Goal: Task Accomplishment & Management: Manage account settings

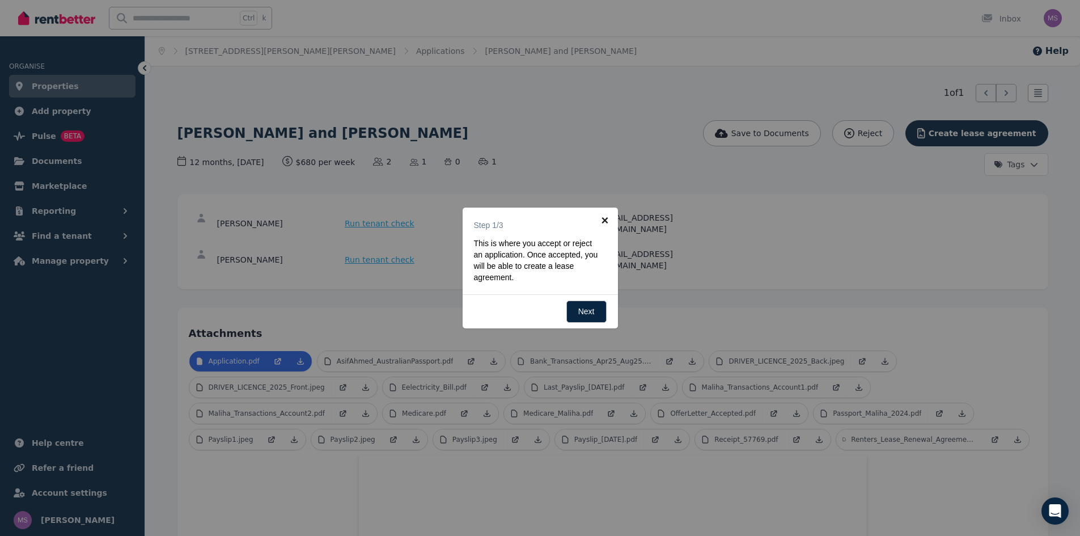
click at [605, 220] on link "×" at bounding box center [605, 220] width 26 height 26
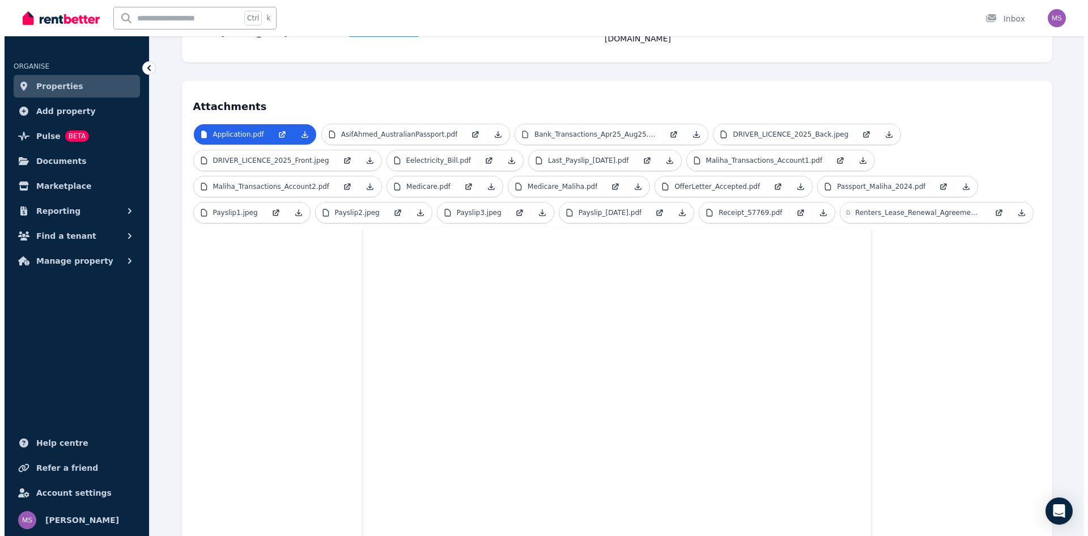
scroll to position [75, 0]
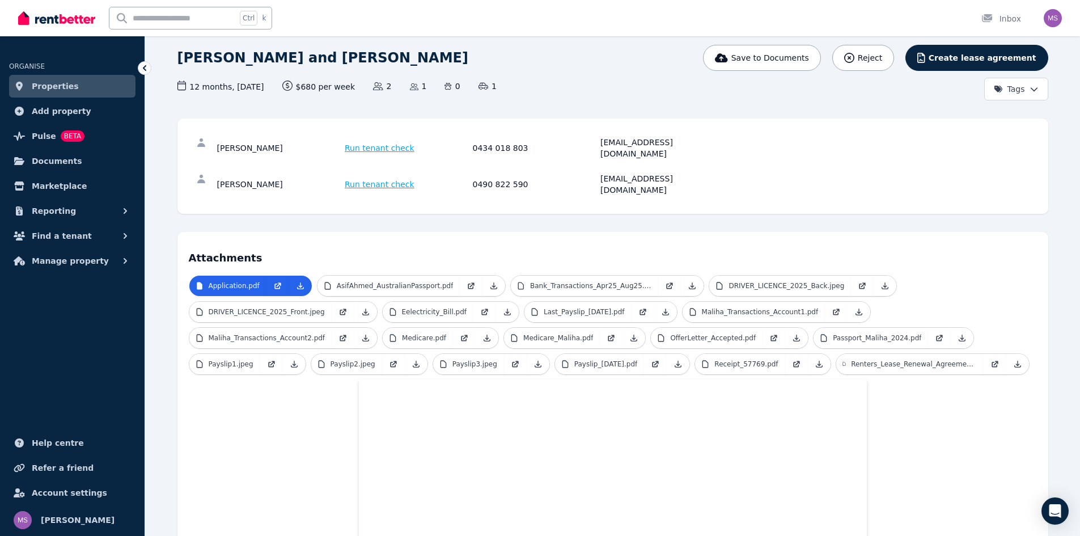
drag, startPoint x: 361, startPoint y: 142, endPoint x: 292, endPoint y: 147, distance: 69.3
click at [292, 147] on div "[PERSON_NAME]" at bounding box center [279, 148] width 125 height 23
click at [360, 142] on span "Run tenant check" at bounding box center [380, 147] width 70 height 11
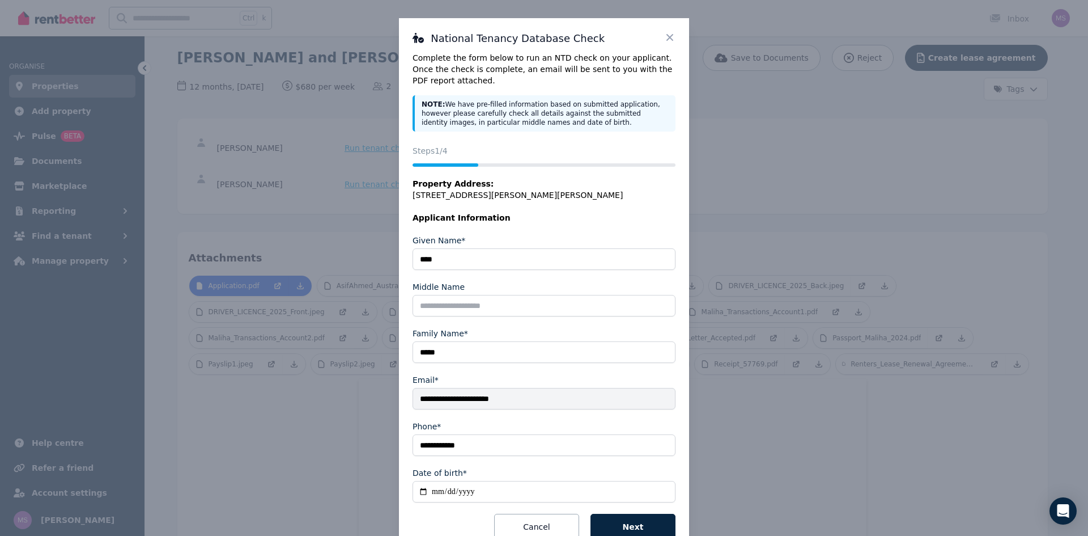
scroll to position [24, 0]
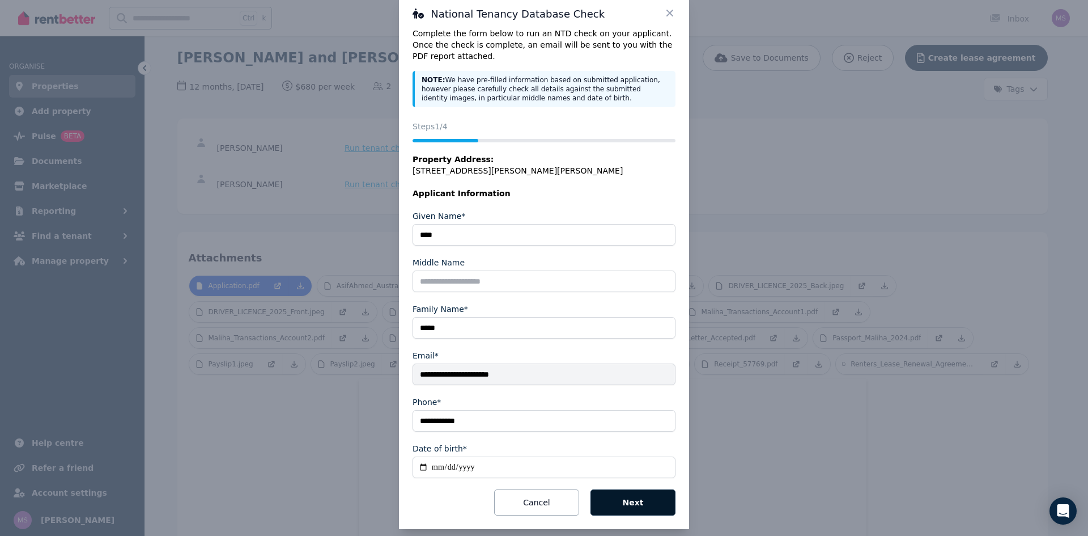
click at [627, 495] on button "Next" at bounding box center [633, 502] width 85 height 26
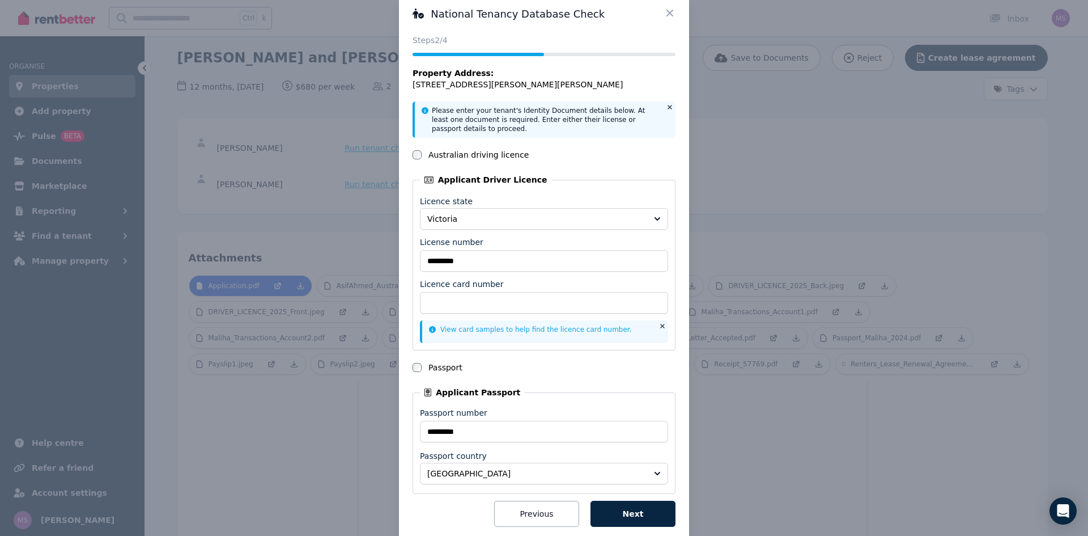
click at [478, 117] on p "Please enter your tenant's Identity Document details below. At least one docume…" at bounding box center [546, 119] width 228 height 27
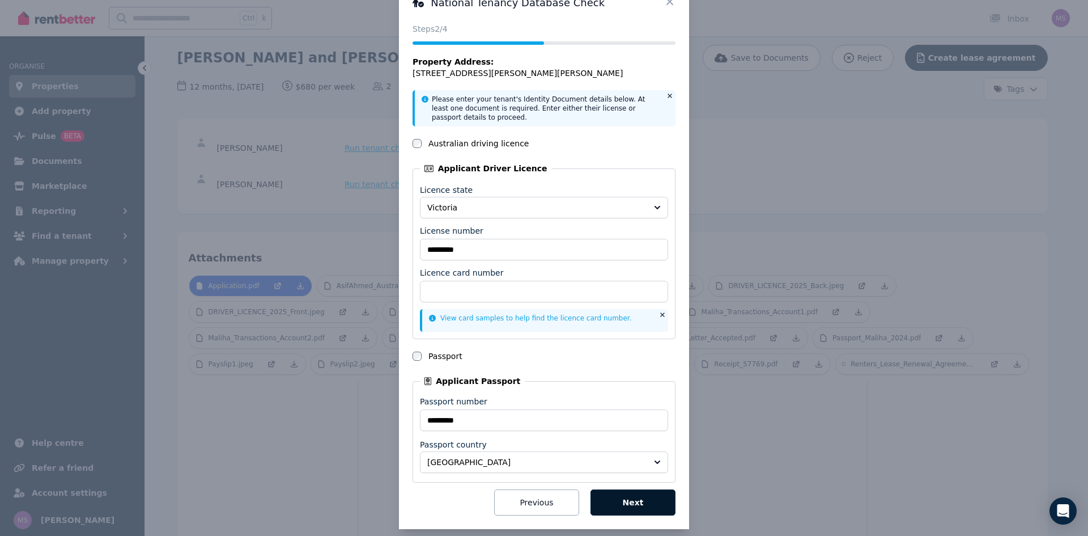
click at [621, 495] on button "Next" at bounding box center [633, 502] width 85 height 26
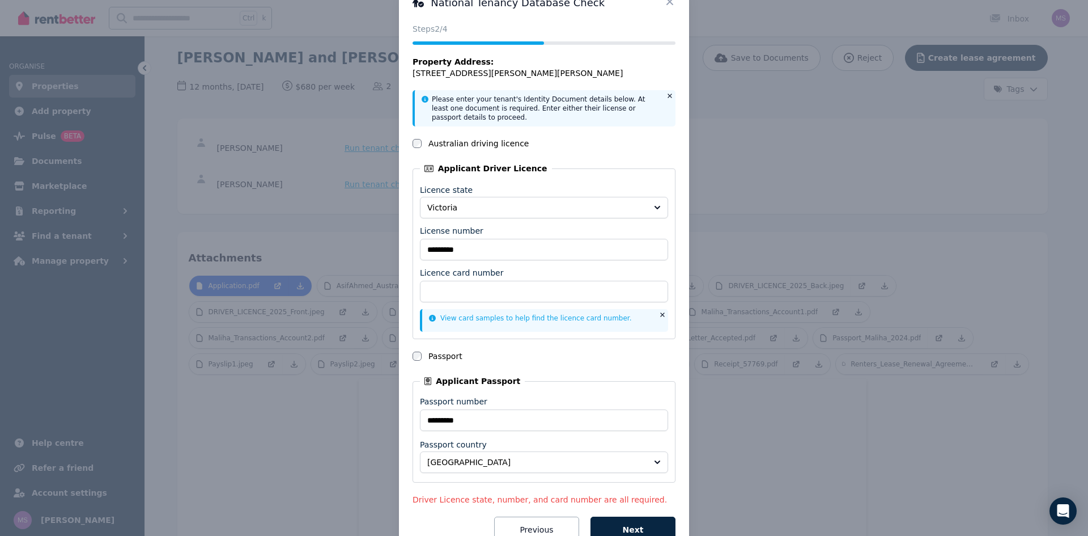
click at [472, 314] on link "View card samples to help find the licence card number." at bounding box center [530, 318] width 203 height 8
drag, startPoint x: 669, startPoint y: 5, endPoint x: 662, endPoint y: 12, distance: 10.0
click at [668, 5] on icon at bounding box center [670, 1] width 7 height 7
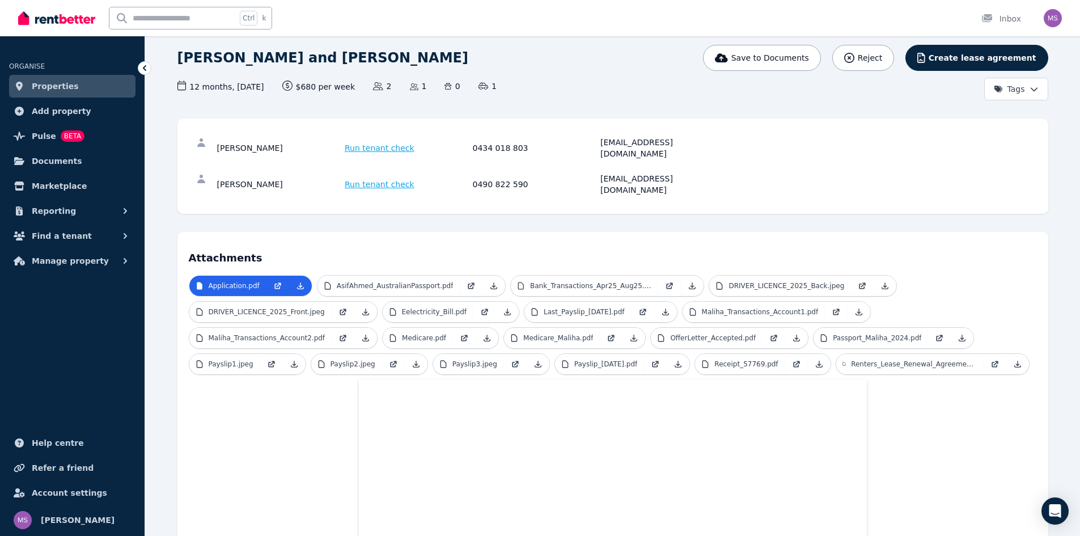
click at [383, 179] on span "Run tenant check" at bounding box center [380, 184] width 70 height 11
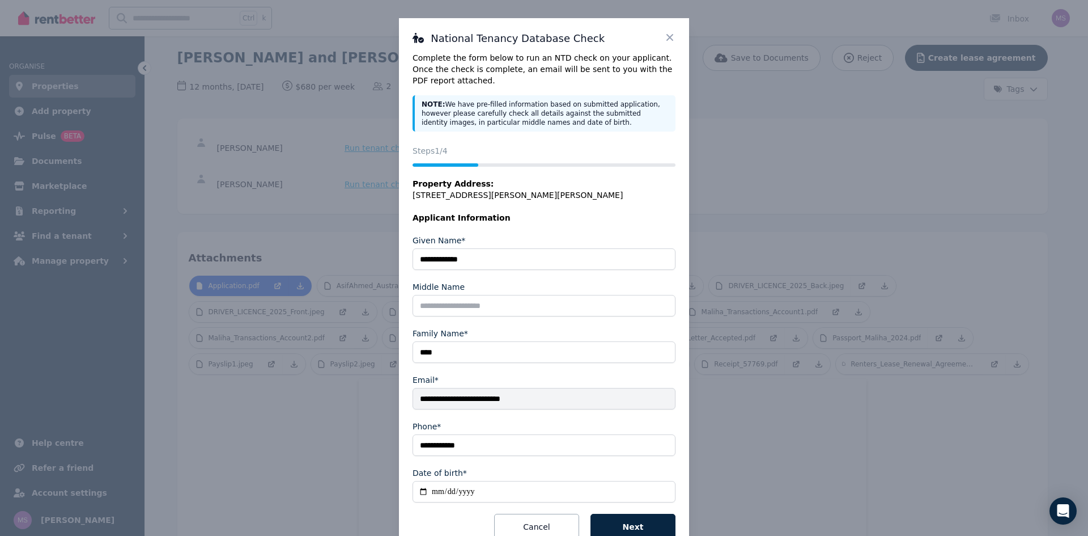
scroll to position [24, 0]
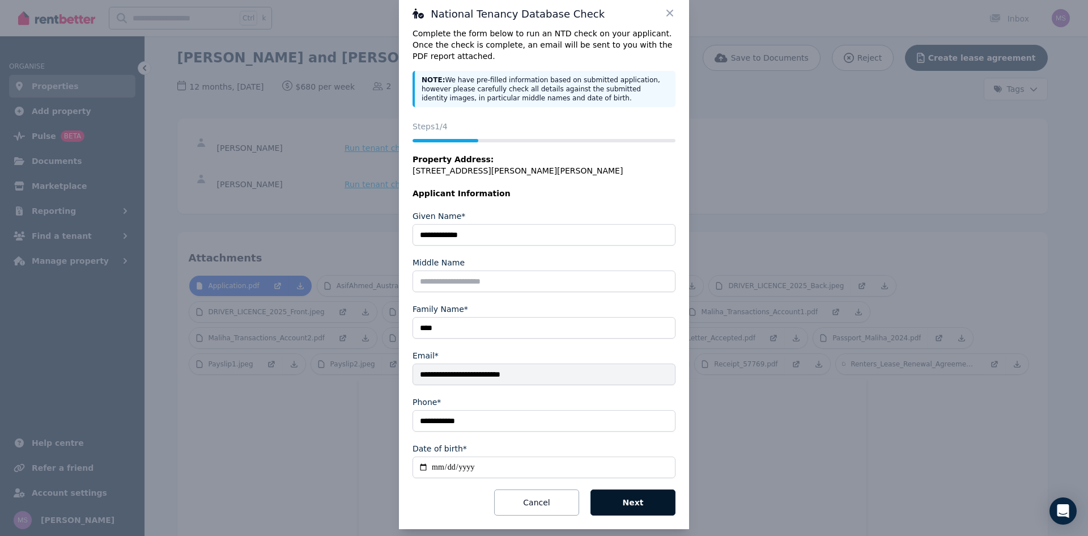
click at [657, 492] on button "Next" at bounding box center [633, 502] width 85 height 26
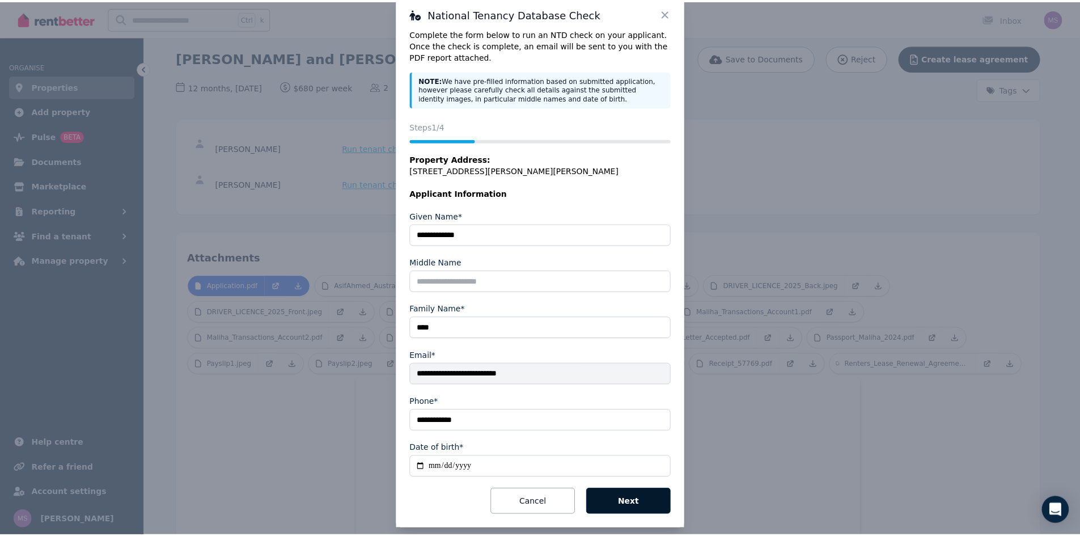
scroll to position [0, 0]
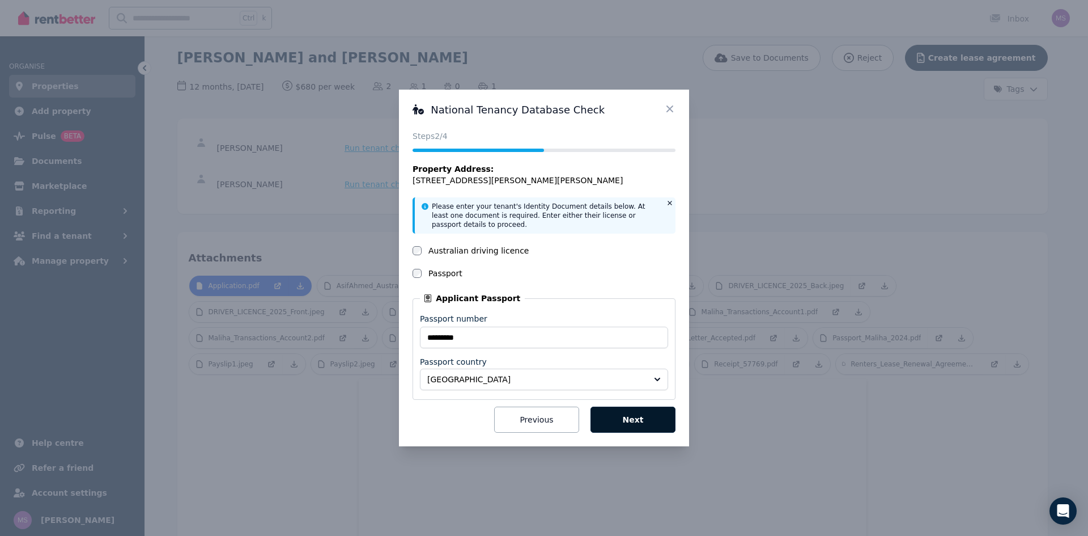
click at [617, 422] on button "Next" at bounding box center [633, 419] width 85 height 26
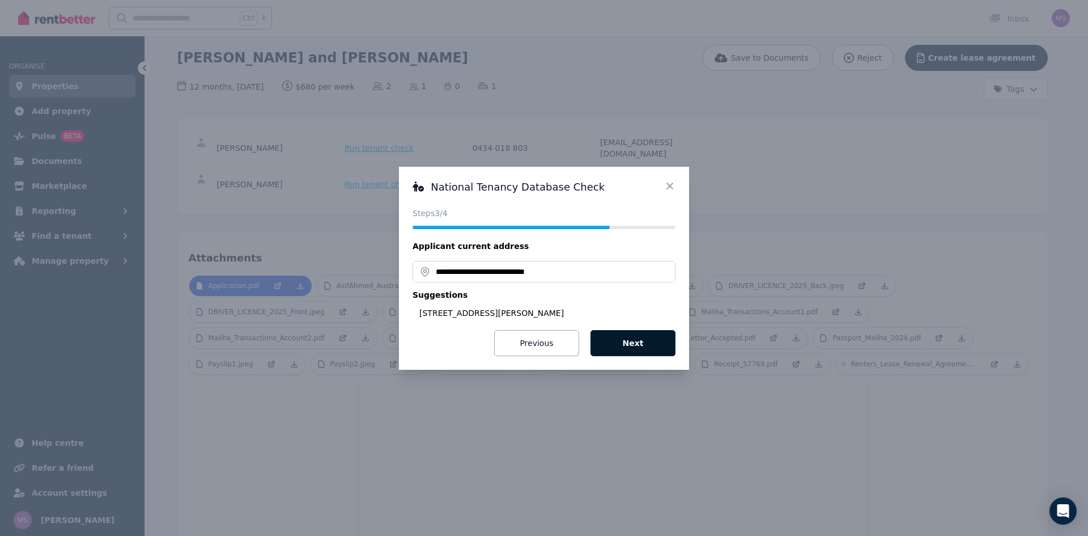
click at [638, 341] on button "Next" at bounding box center [633, 343] width 85 height 26
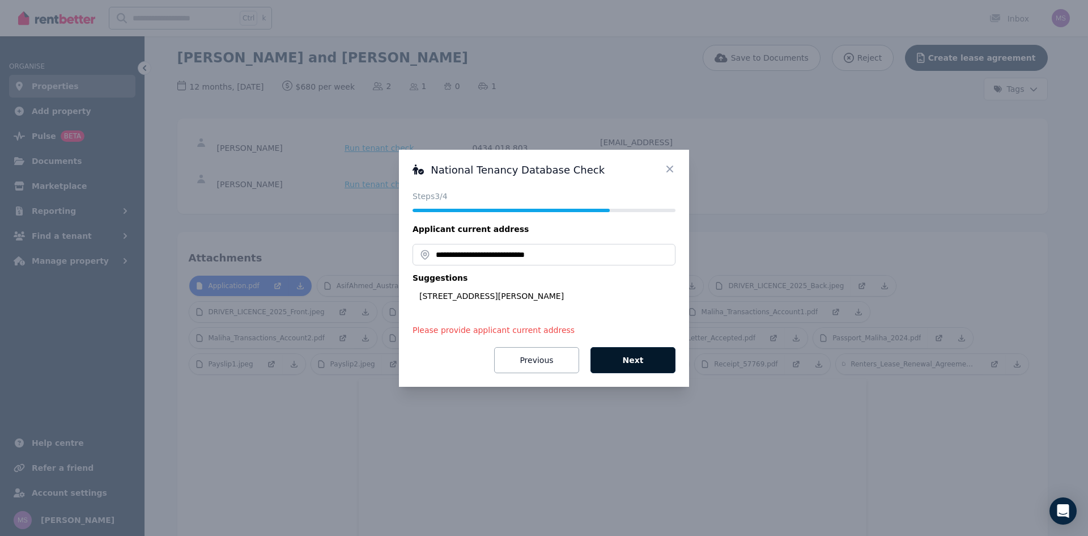
click at [635, 355] on button "Next" at bounding box center [633, 360] width 85 height 26
click at [667, 169] on icon at bounding box center [669, 168] width 11 height 11
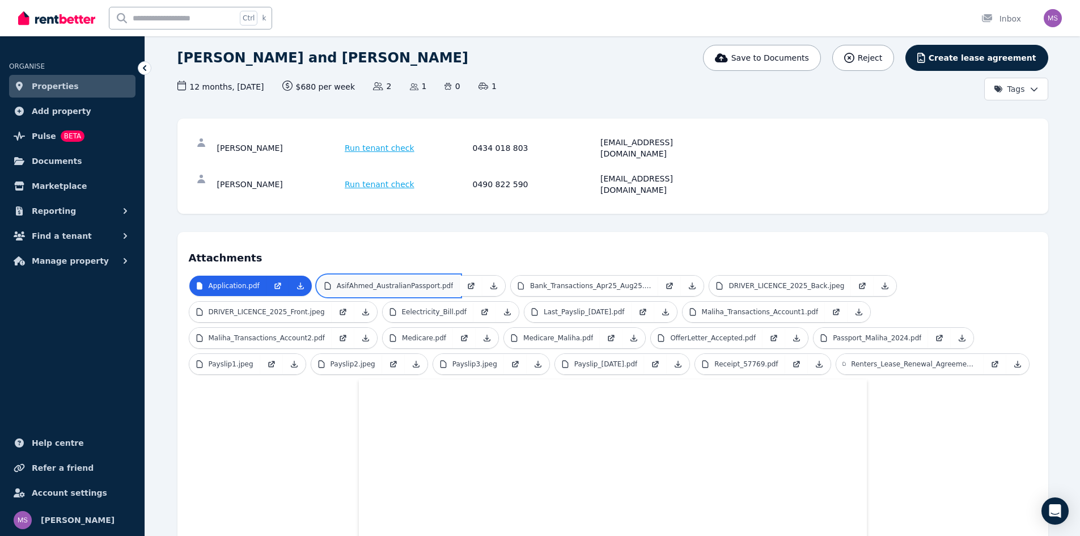
click at [372, 275] on link "AsifAhmed_AustralianPassport.pdf" at bounding box center [388, 285] width 143 height 20
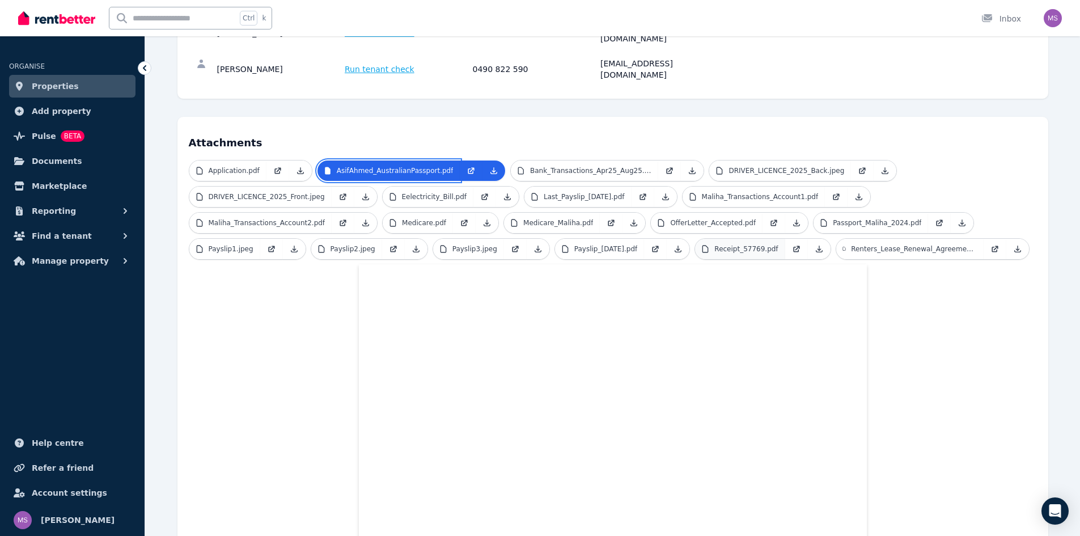
scroll to position [39, 0]
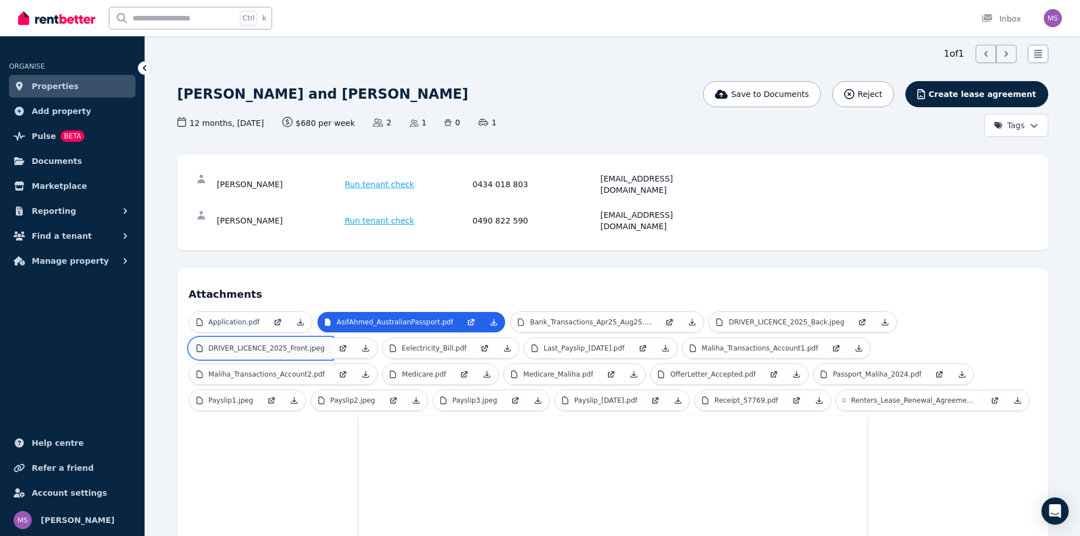
click at [277, 338] on link "DRIVER_LICENCE_2025_Front.jpeg" at bounding box center [260, 348] width 142 height 20
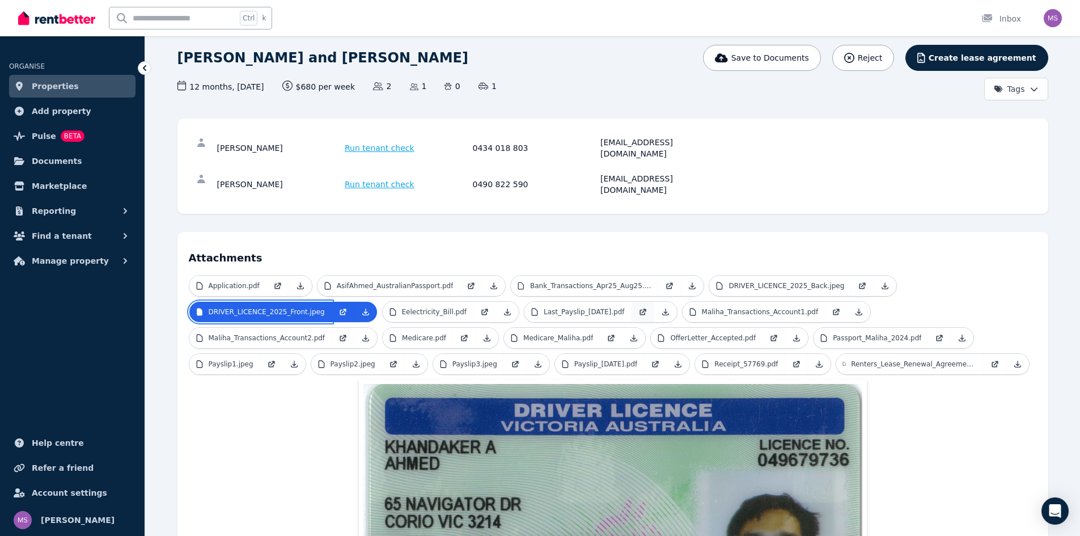
scroll to position [151, 0]
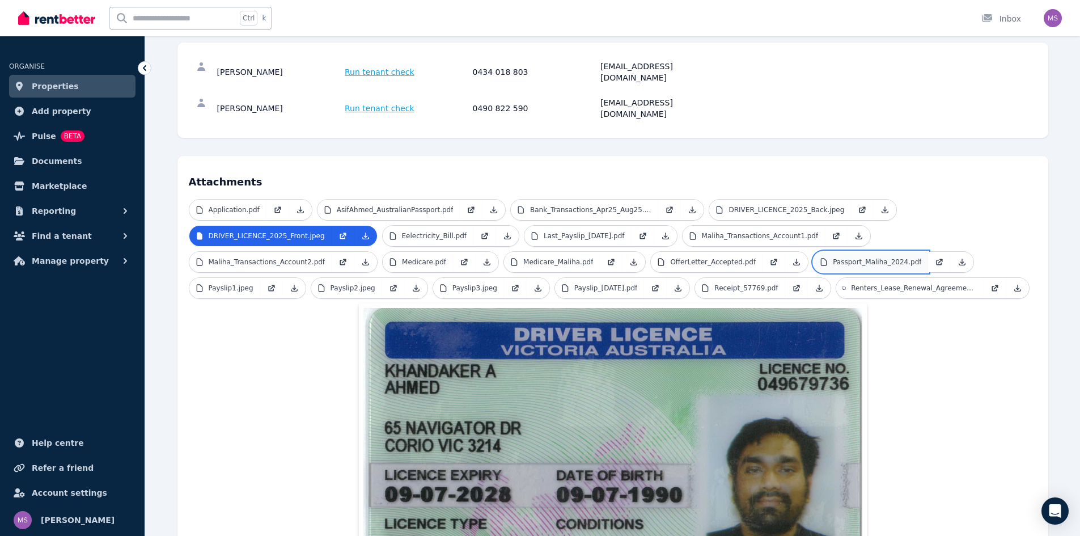
click at [833, 257] on p "Passport_Maliha_2024.pdf" at bounding box center [877, 261] width 88 height 9
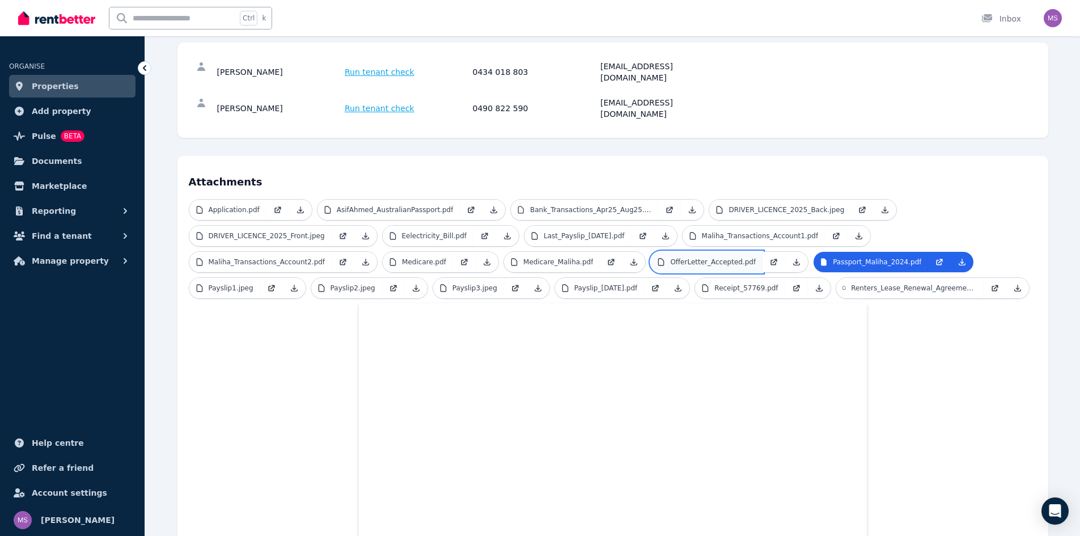
click at [670, 257] on p "OfferLetter_Accepted.pdf" at bounding box center [713, 261] width 86 height 9
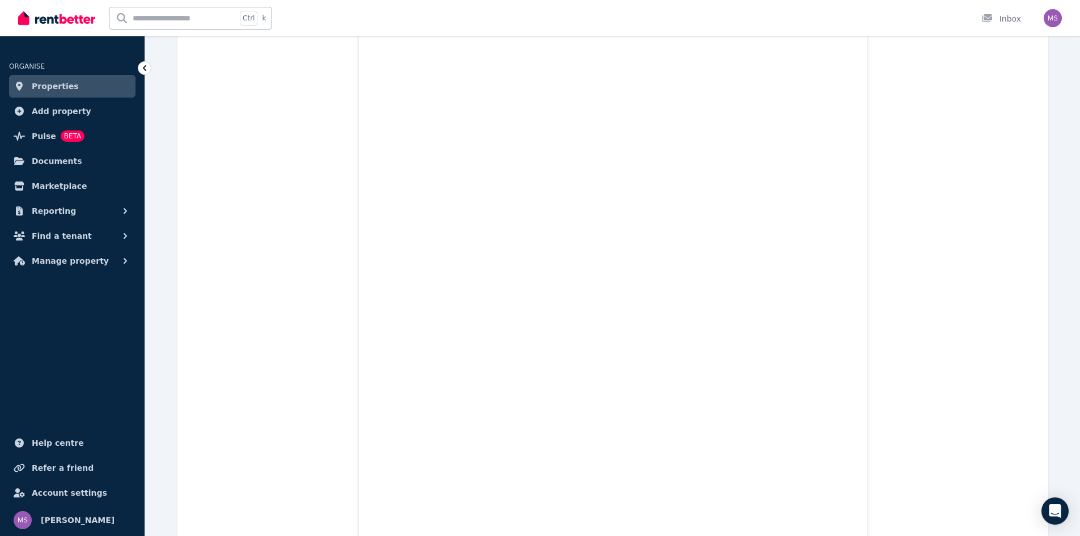
scroll to position [227, 0]
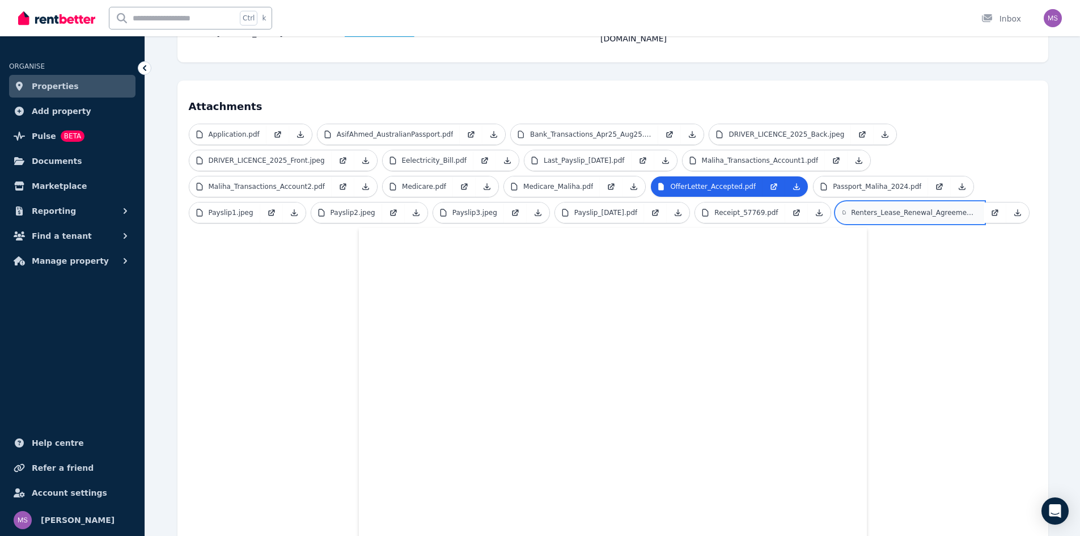
click at [851, 208] on p "Renters_Lease_Renewal_Agreement_65_Navigator_Drive_2024_2.pdf" at bounding box center [913, 212] width 125 height 9
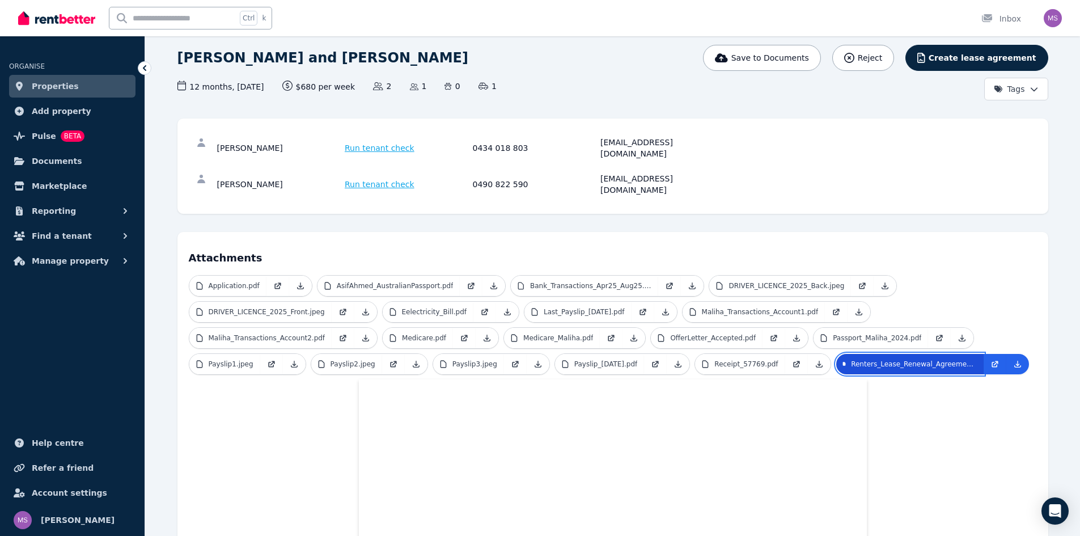
scroll to position [0, 0]
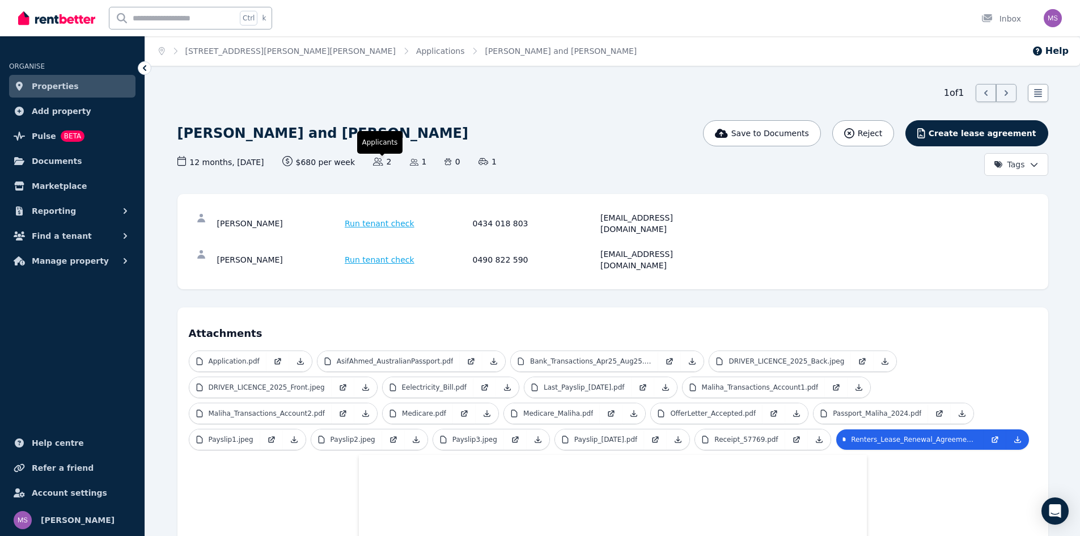
click at [378, 163] on icon at bounding box center [378, 162] width 10 height 8
click at [414, 164] on icon at bounding box center [414, 162] width 9 height 7
click at [253, 435] on p "Payslip1.jpeg" at bounding box center [231, 439] width 45 height 9
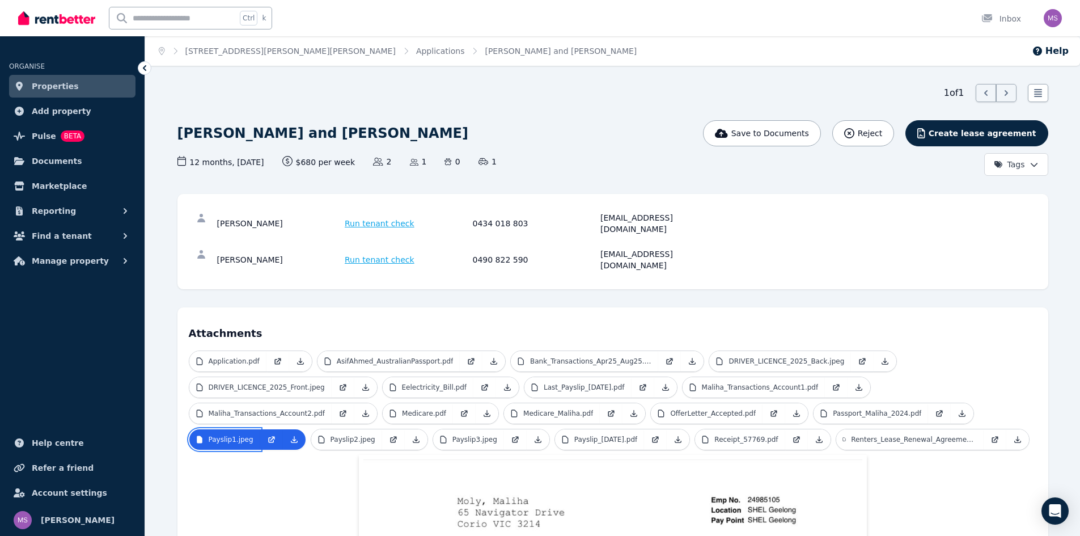
scroll to position [227, 0]
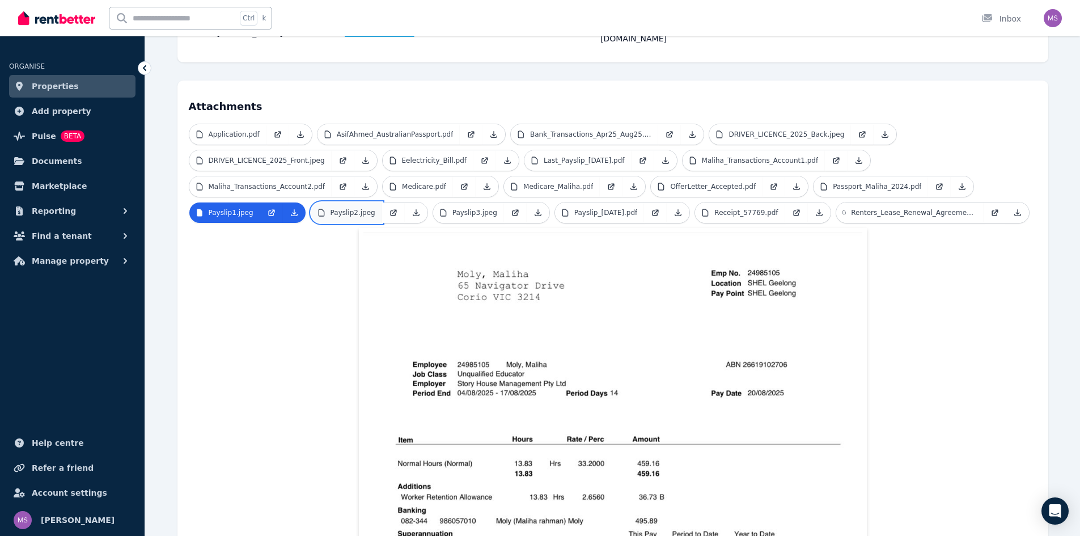
click at [375, 208] on p "Payslip2.jpeg" at bounding box center [352, 212] width 45 height 9
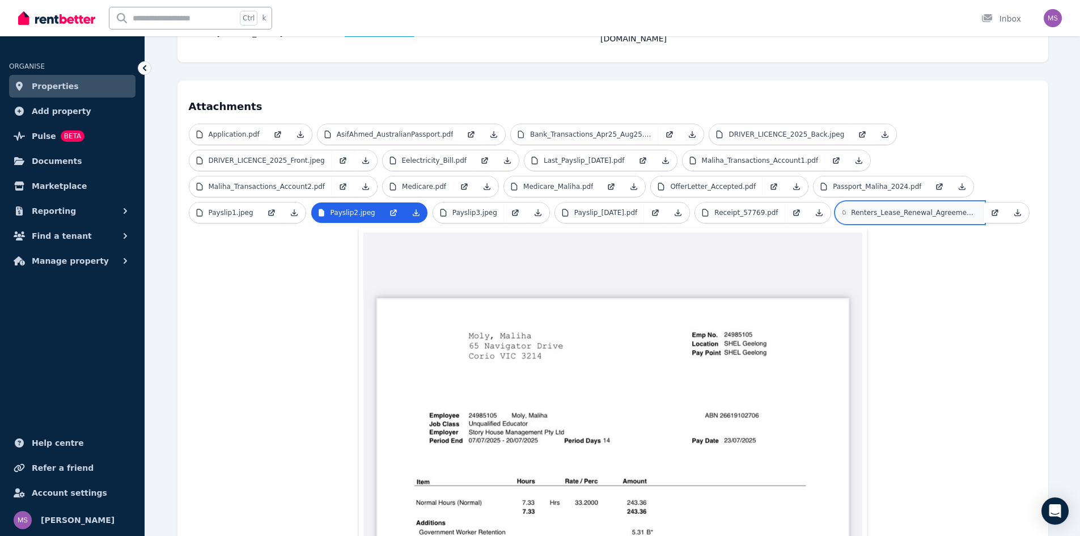
click at [851, 208] on p "Renters_Lease_Renewal_Agreement_65_Navigator_Drive_2024_2.pdf" at bounding box center [913, 212] width 125 height 9
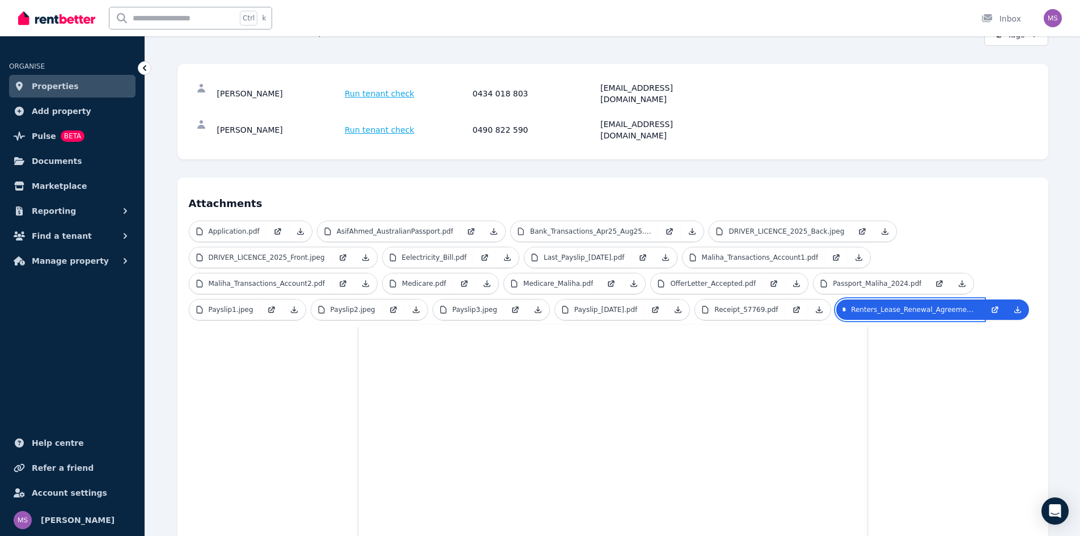
scroll to position [0, 0]
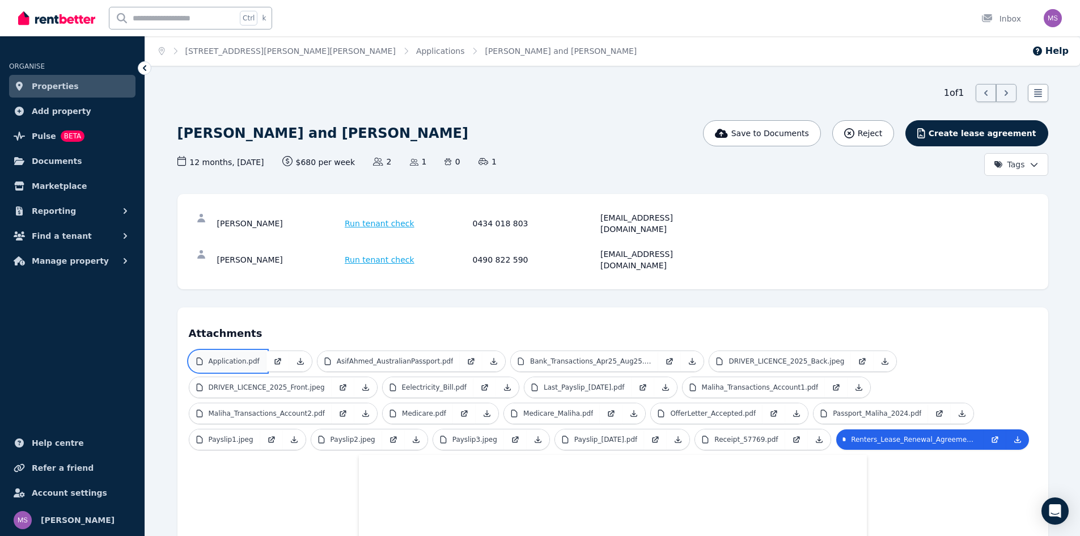
click at [204, 351] on link "Application.pdf" at bounding box center [227, 361] width 77 height 20
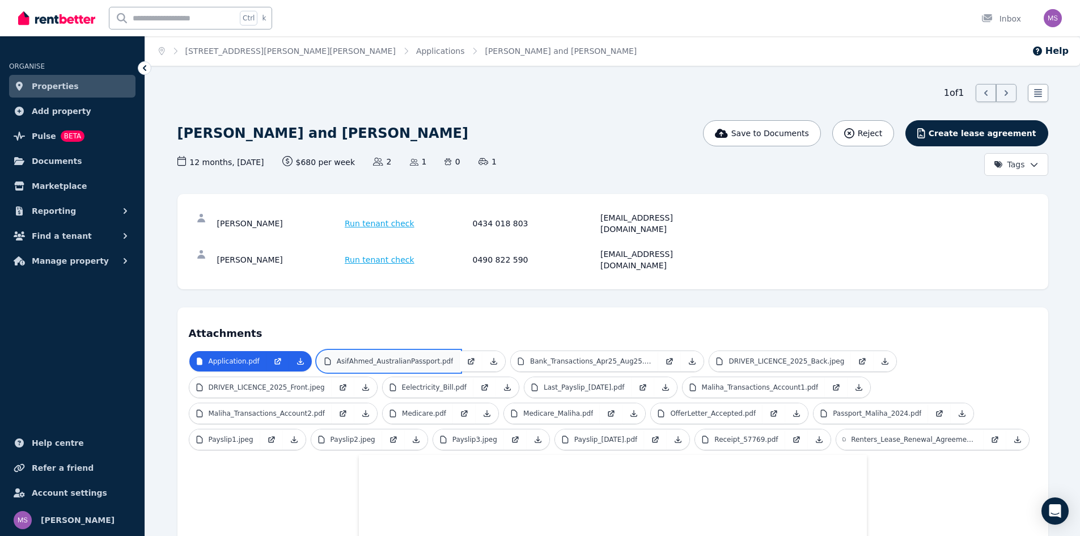
click at [416, 356] on p "AsifAhmed_AustralianPassport.pdf" at bounding box center [395, 360] width 117 height 9
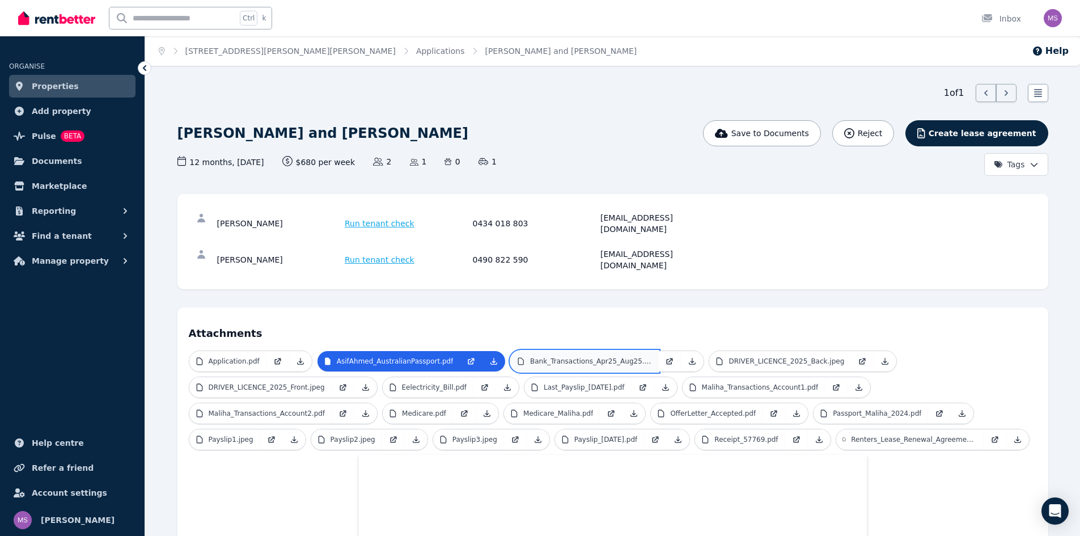
click at [554, 351] on link "Bank_Transactions_Apr25_Aug25.pdf" at bounding box center [584, 361] width 147 height 20
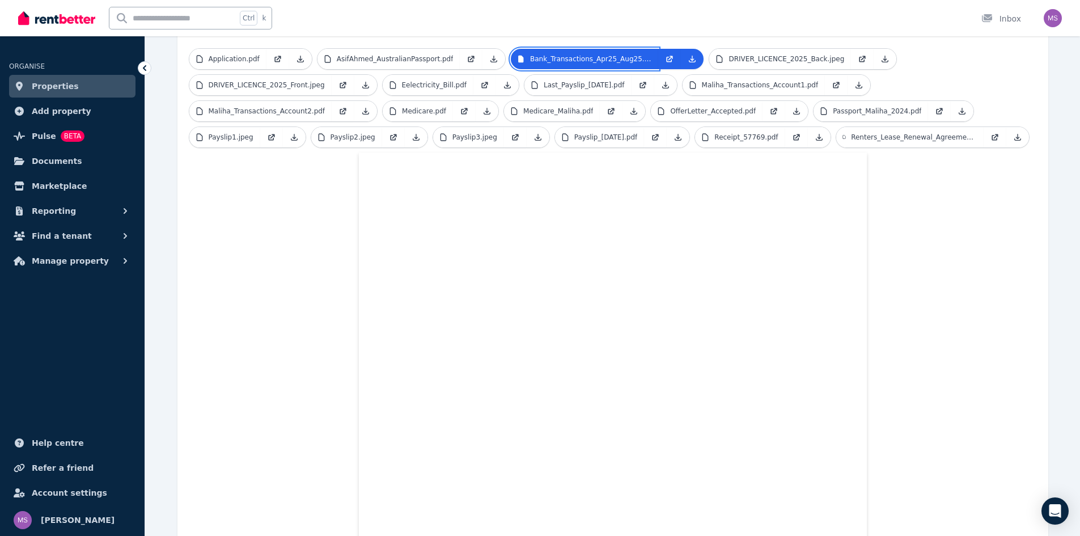
scroll to position [75, 0]
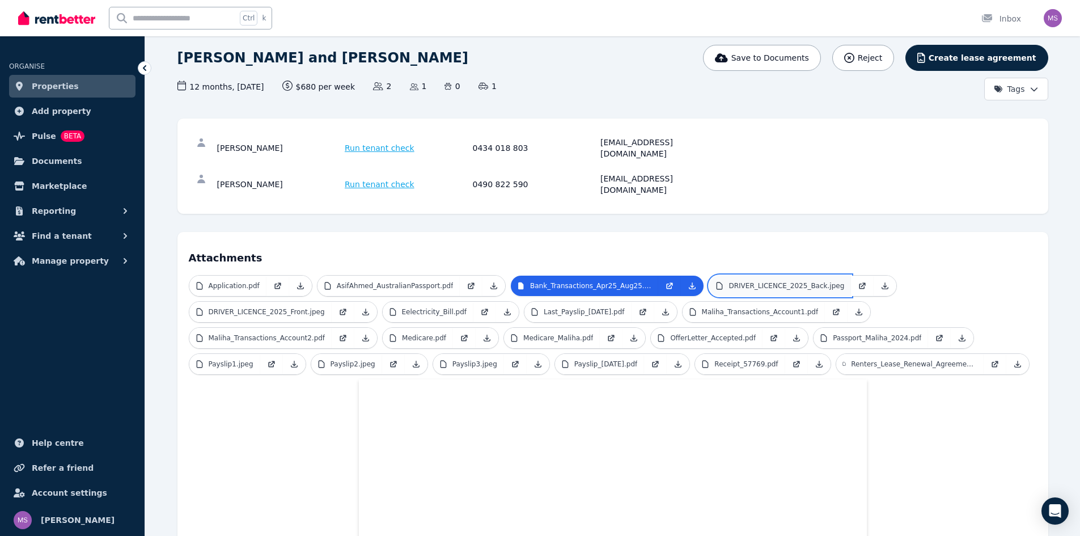
click at [740, 275] on link "DRIVER_LICENCE_2025_Back.jpeg" at bounding box center [780, 285] width 142 height 20
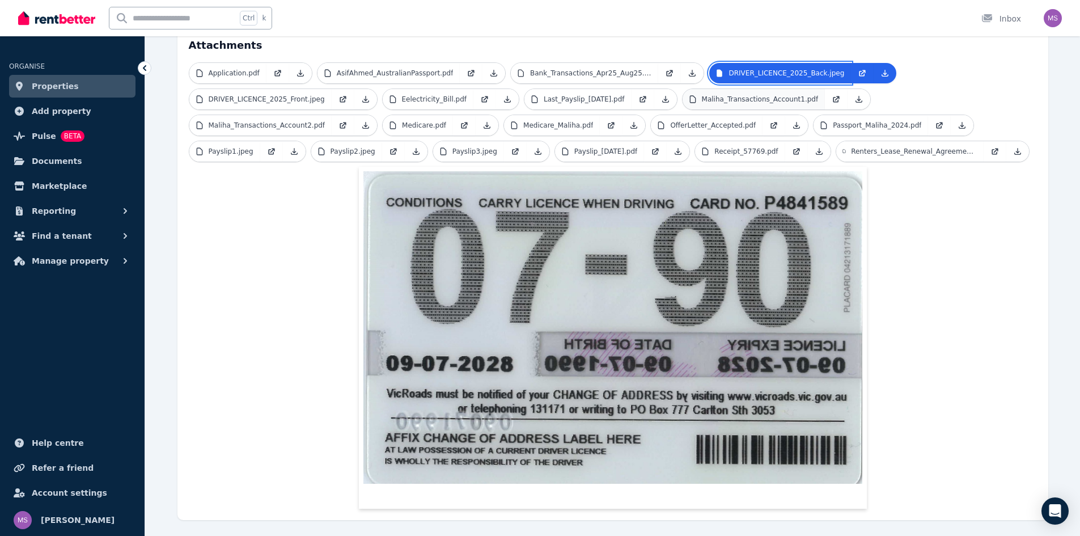
scroll to position [213, 0]
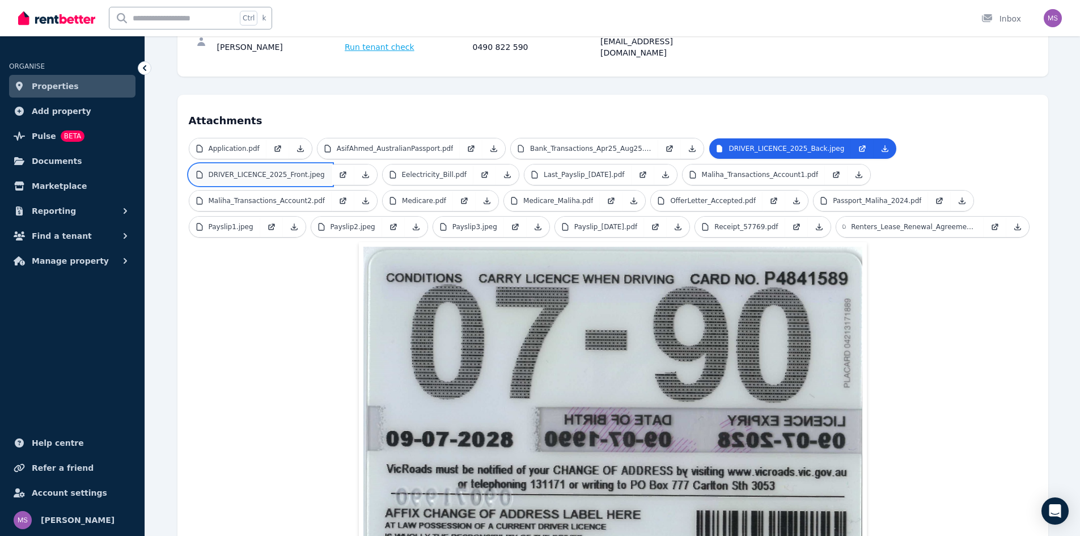
click at [286, 170] on p "DRIVER_LICENCE_2025_Front.jpeg" at bounding box center [267, 174] width 116 height 9
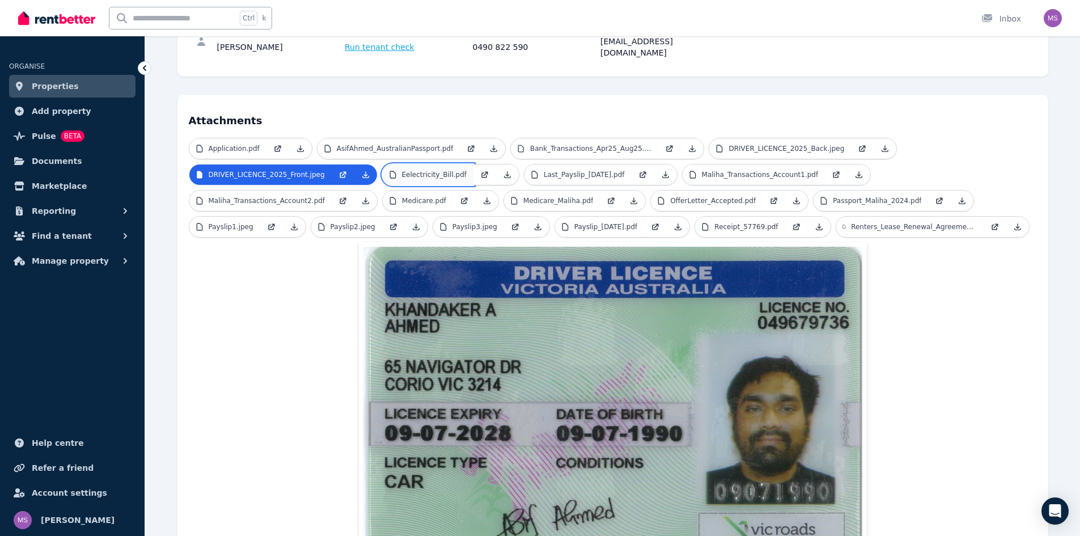
click at [430, 170] on p "Eelectricity_Bill.pdf" at bounding box center [434, 174] width 65 height 9
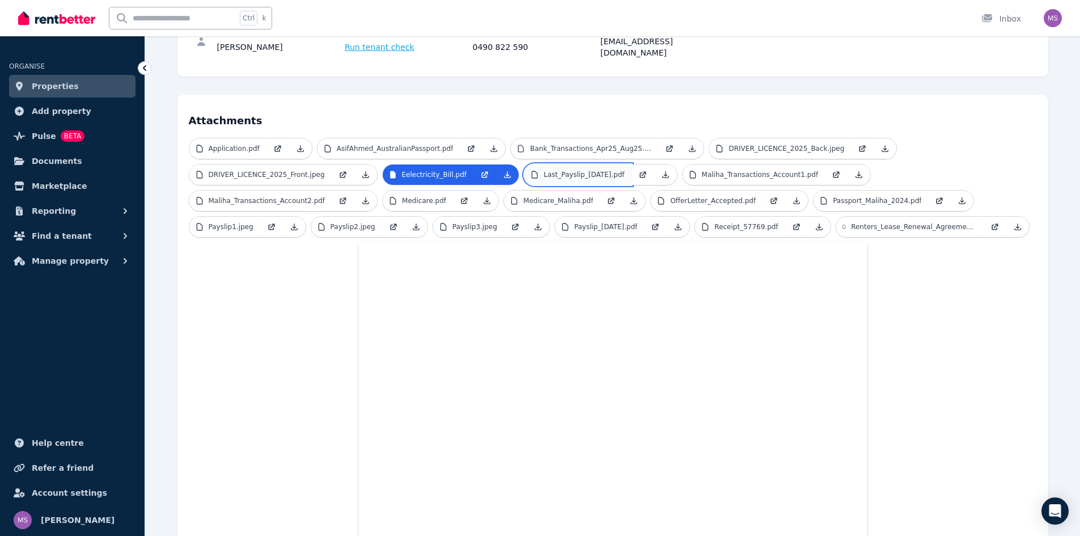
click at [581, 164] on link "Last_Payslip_[DATE].pdf" at bounding box center [577, 174] width 107 height 20
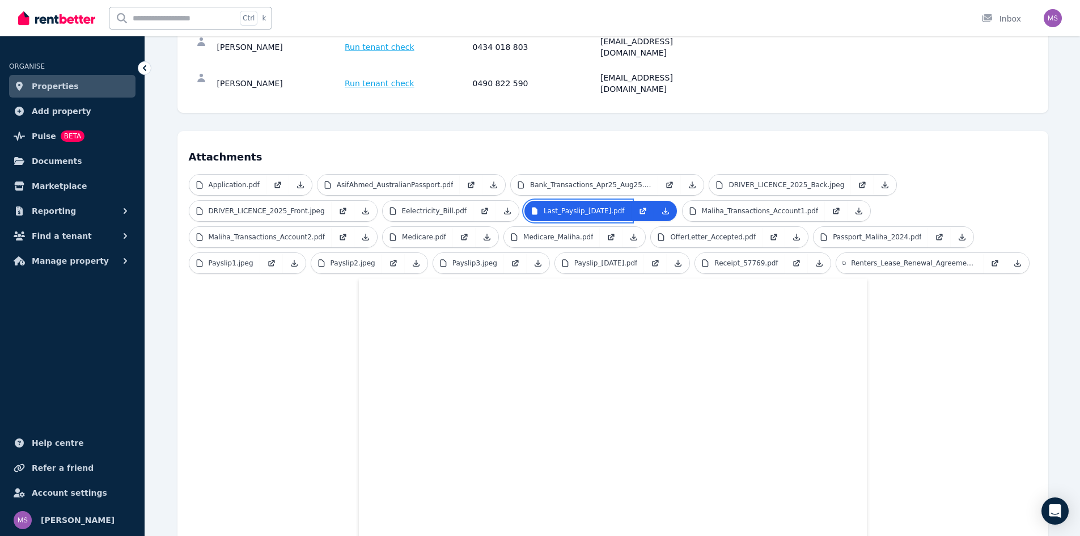
scroll to position [0, 0]
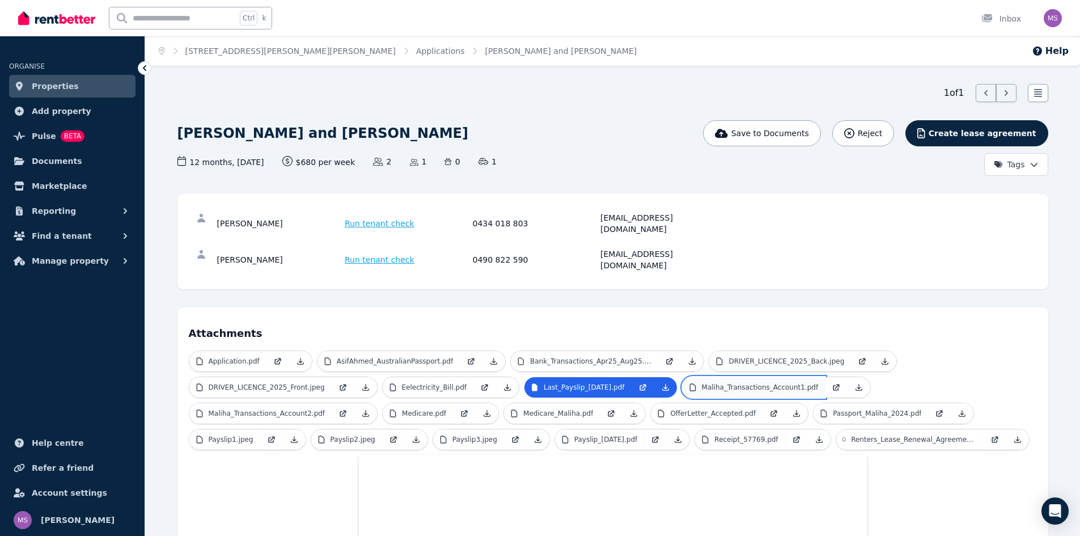
click at [749, 383] on p "Maliha_Transactions_Account1.pdf" at bounding box center [760, 387] width 117 height 9
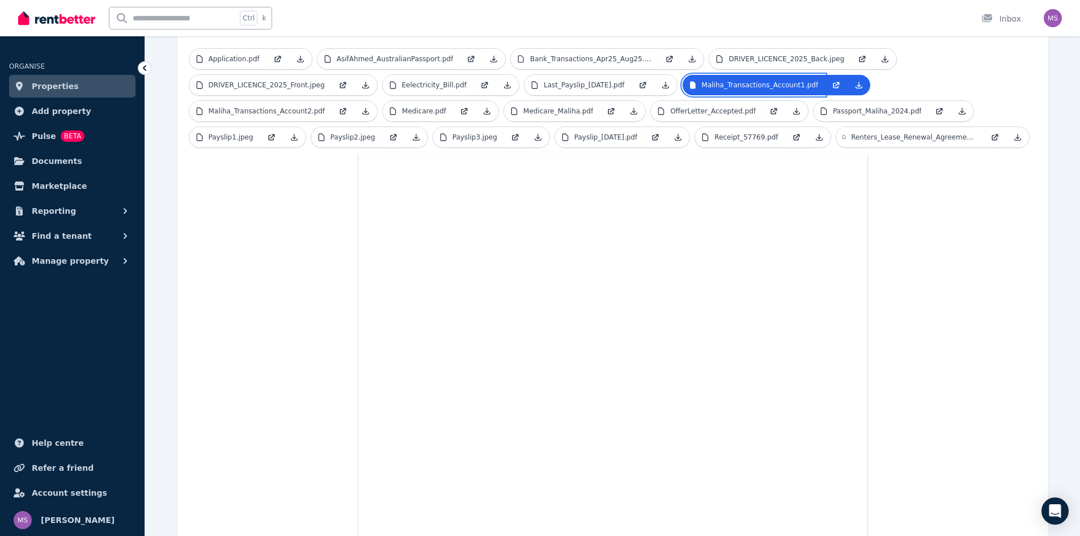
scroll to position [151, 0]
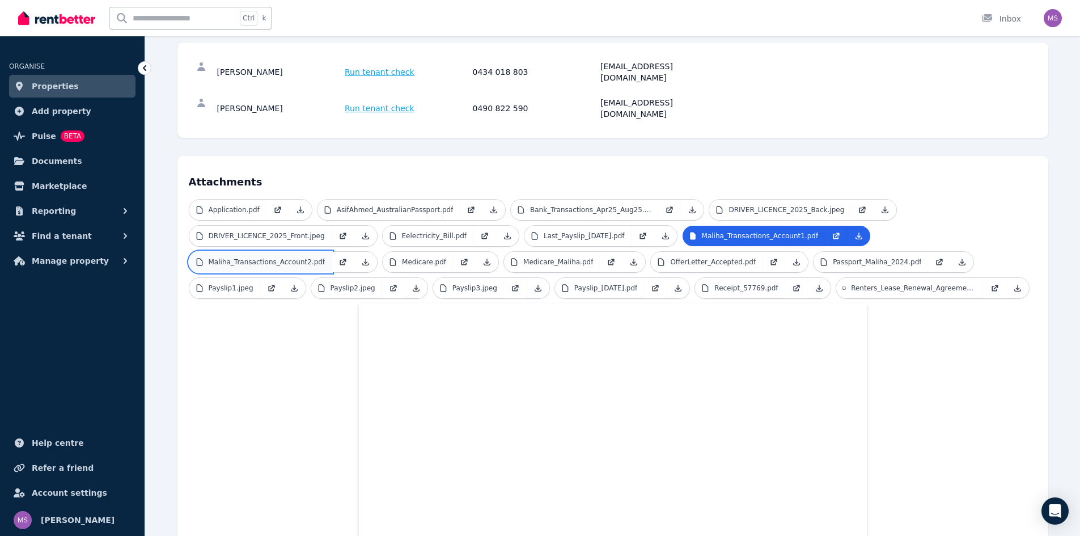
click at [325, 257] on p "Maliha_Transactions_Account2.pdf" at bounding box center [267, 261] width 117 height 9
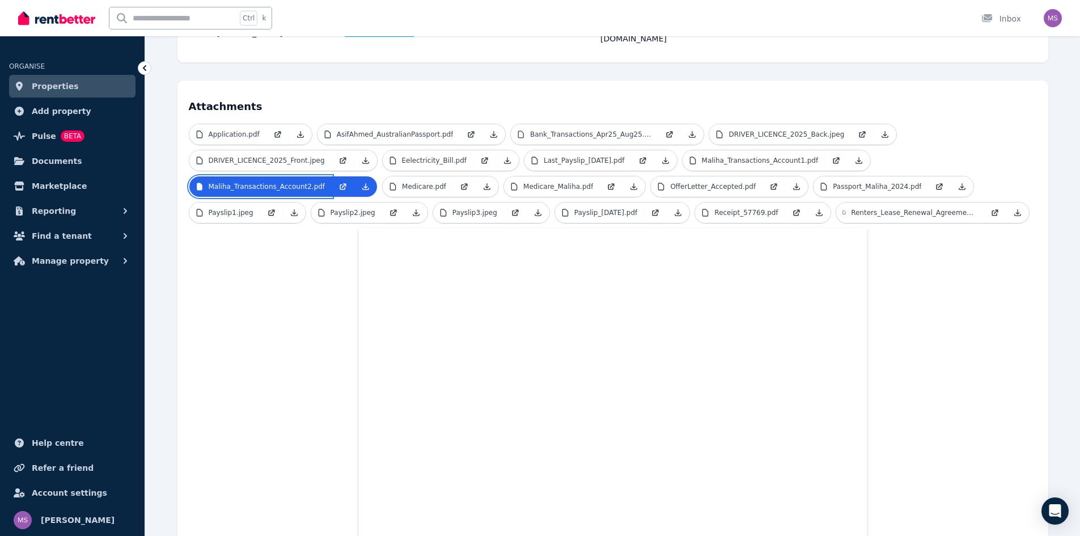
scroll to position [0, 0]
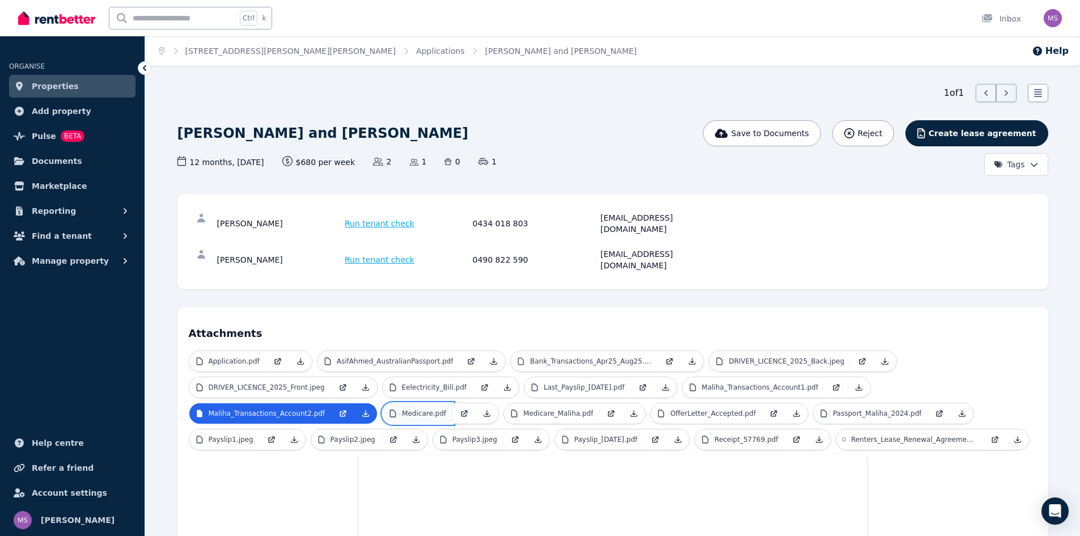
click at [383, 403] on link "Medicare.pdf" at bounding box center [418, 413] width 70 height 20
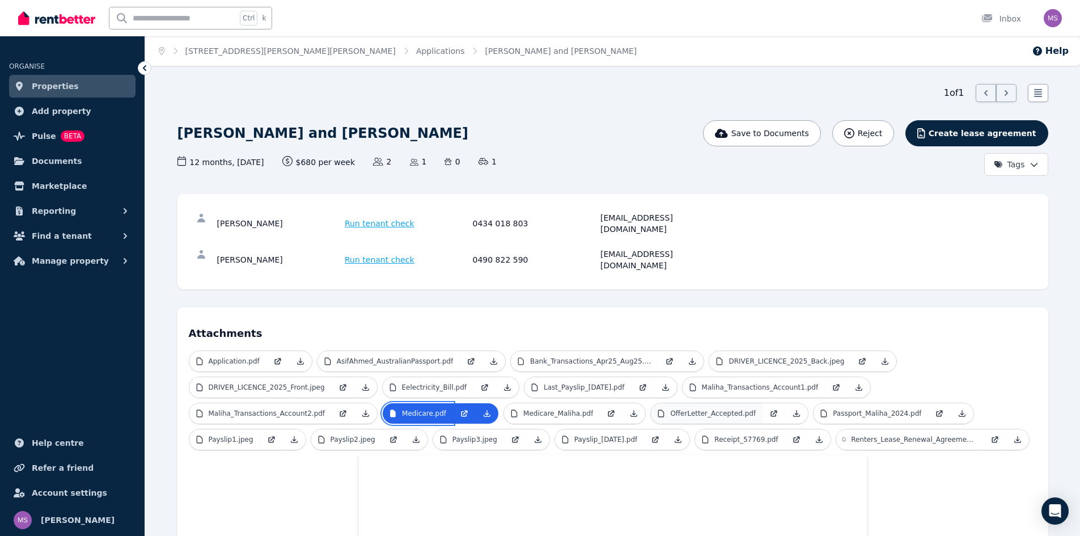
scroll to position [227, 0]
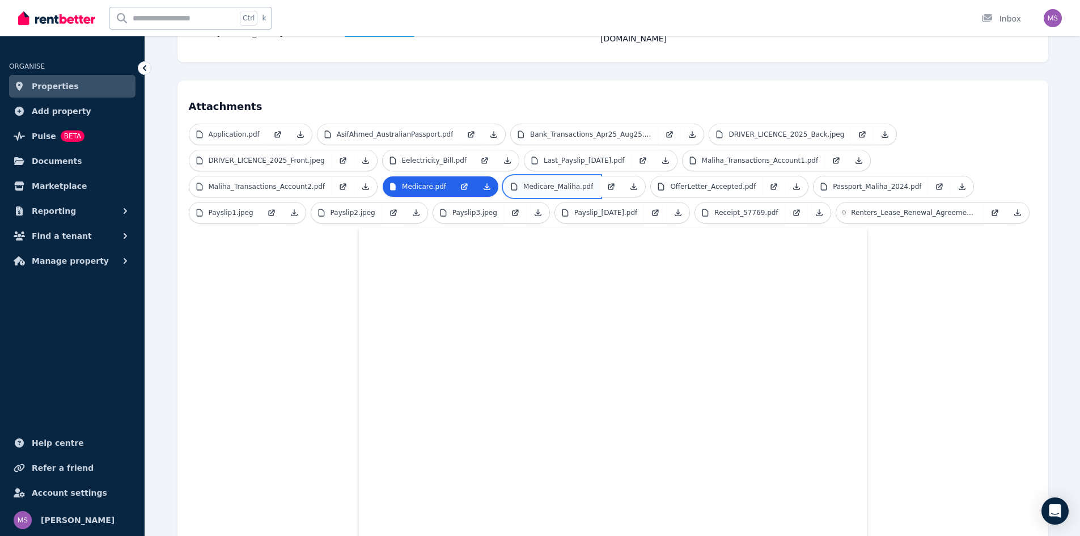
click at [523, 182] on p "Medicare_Maliha.pdf" at bounding box center [558, 186] width 70 height 9
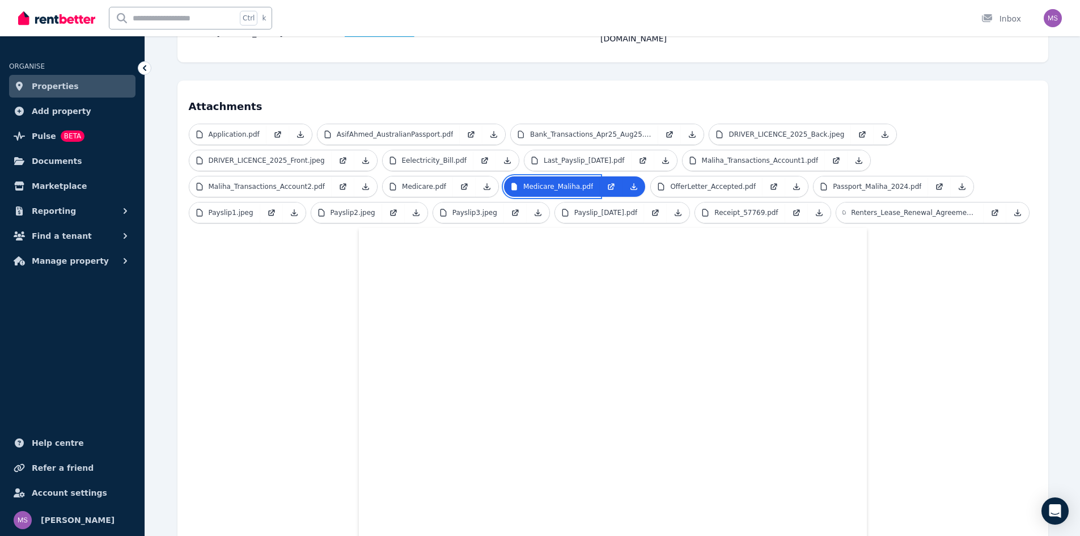
scroll to position [309, 0]
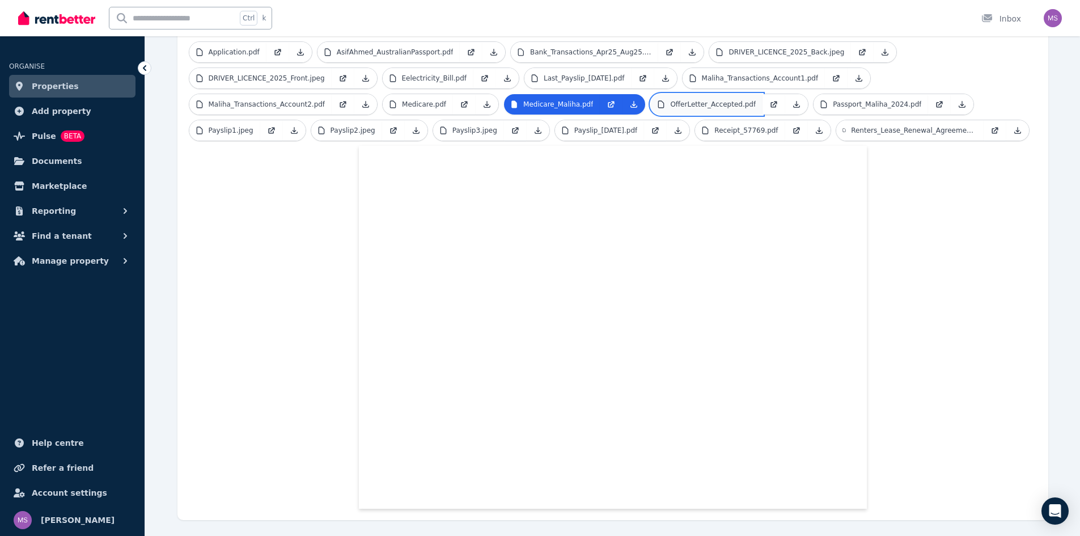
click at [670, 100] on p "OfferLetter_Accepted.pdf" at bounding box center [713, 104] width 86 height 9
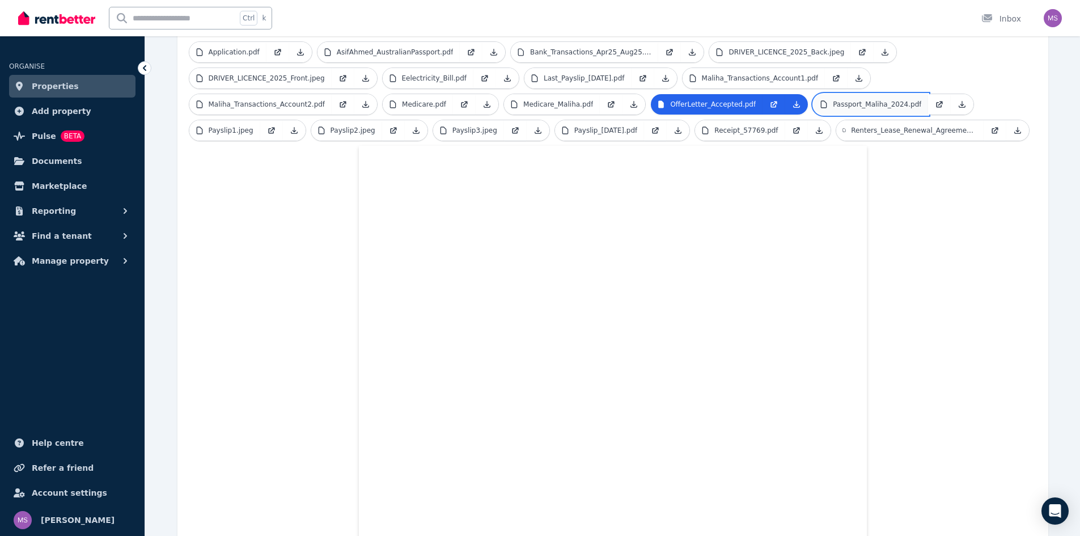
click at [813, 94] on link "Passport_Maliha_2024.pdf" at bounding box center [870, 104] width 114 height 20
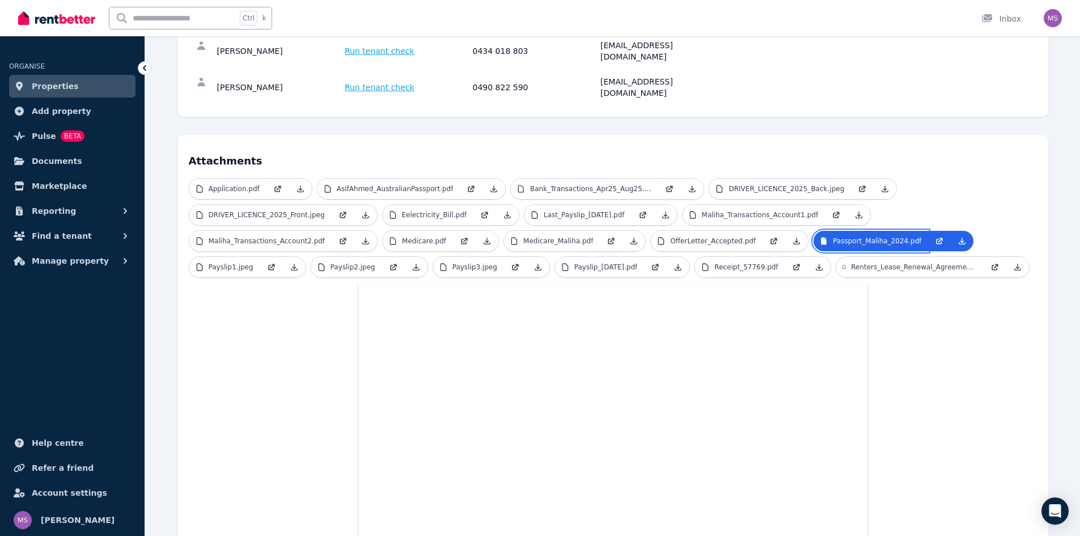
scroll to position [0, 0]
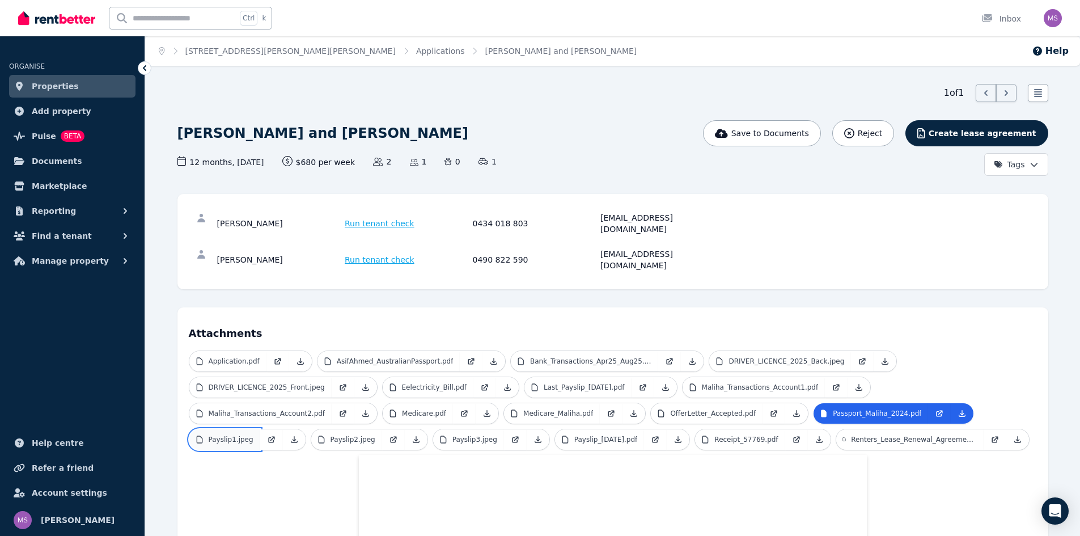
click at [260, 429] on link "Payslip1.jpeg" at bounding box center [224, 439] width 71 height 20
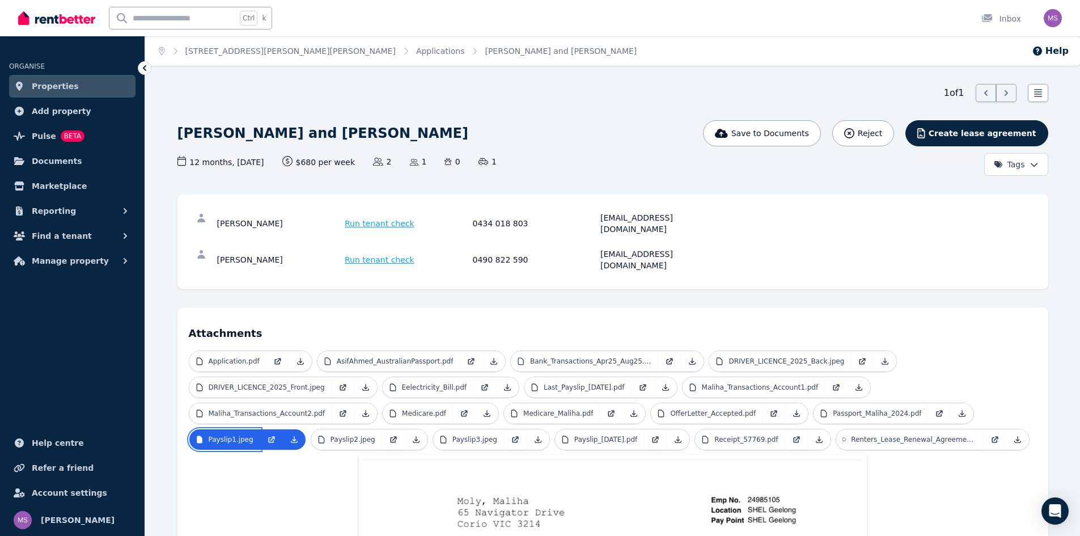
scroll to position [75, 0]
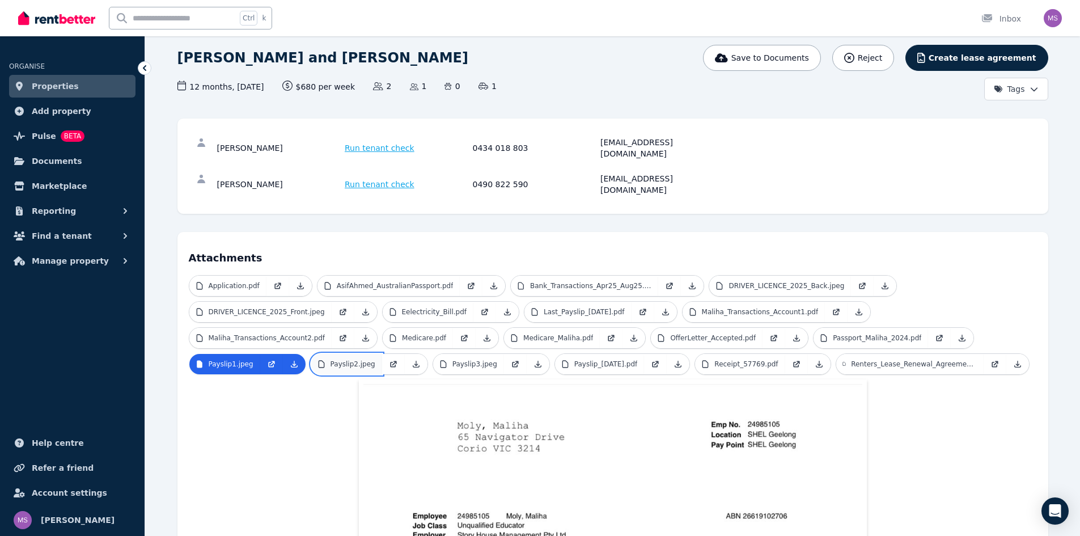
click at [375, 359] on p "Payslip2.jpeg" at bounding box center [352, 363] width 45 height 9
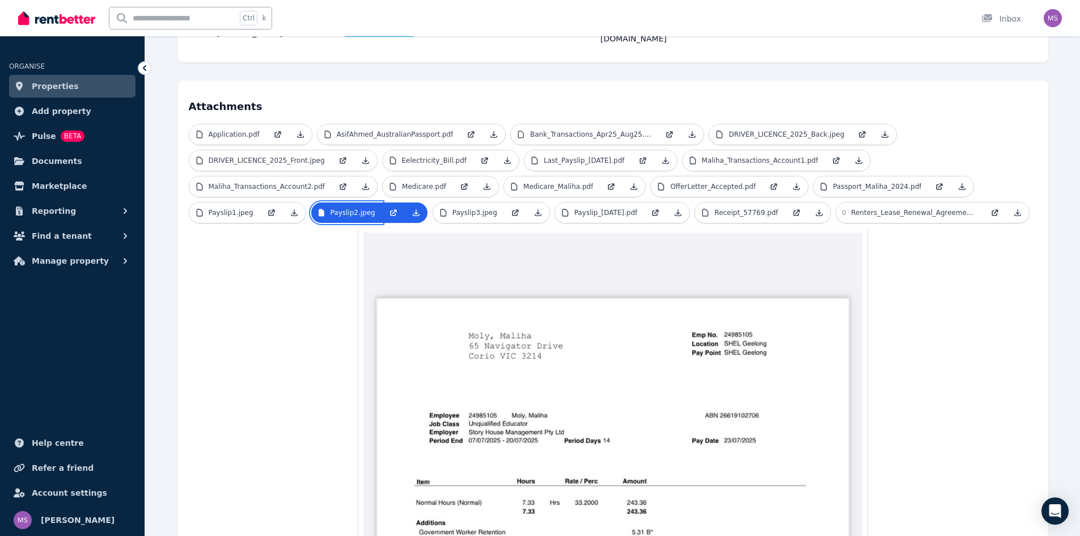
scroll to position [151, 0]
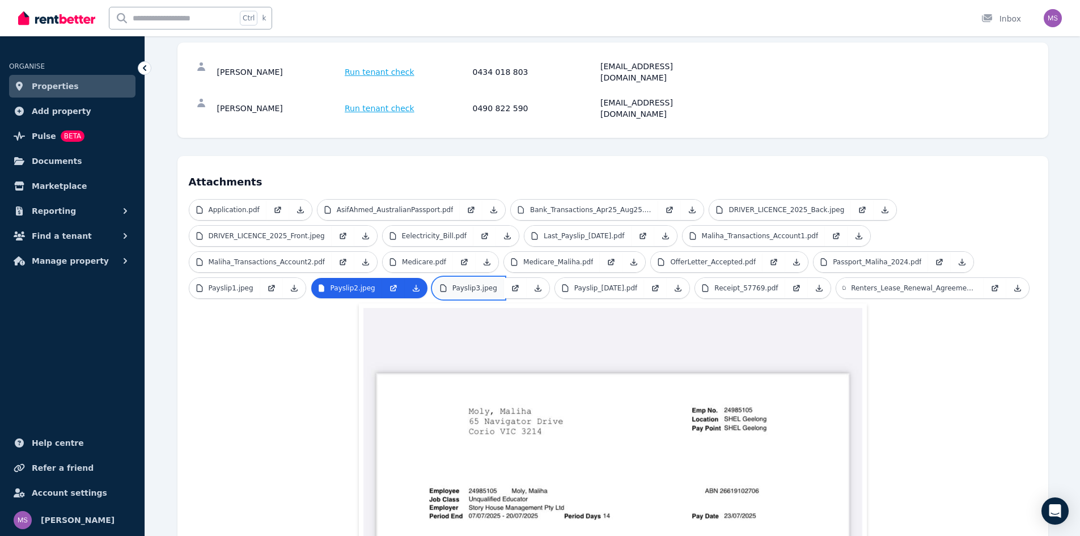
click at [452, 283] on p "Payslip3.jpeg" at bounding box center [474, 287] width 45 height 9
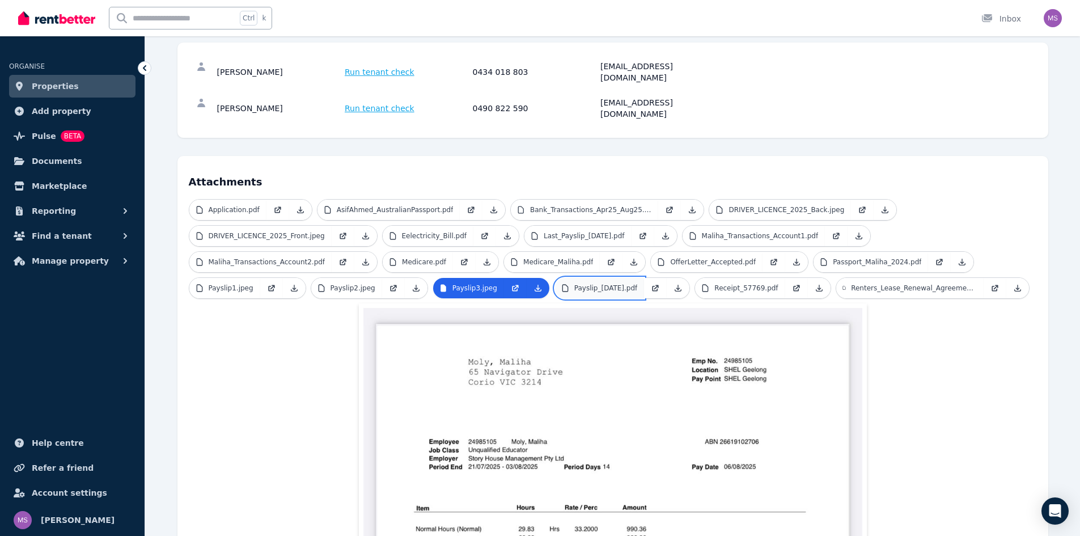
click at [574, 283] on p "Payslip_[DATE].pdf" at bounding box center [605, 287] width 63 height 9
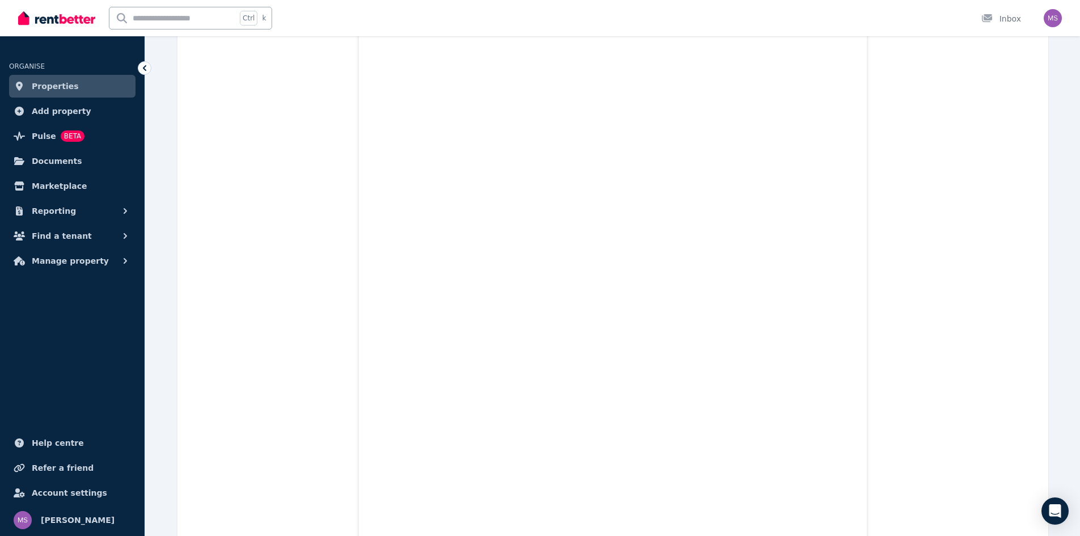
scroll to position [281, 0]
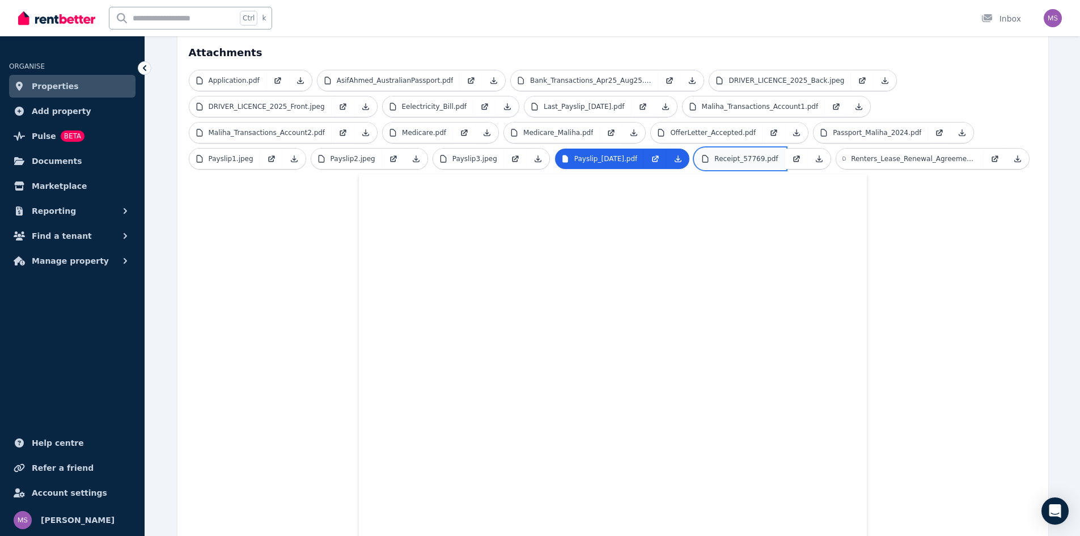
click at [695, 148] on link "Receipt_57769.pdf" at bounding box center [740, 158] width 90 height 20
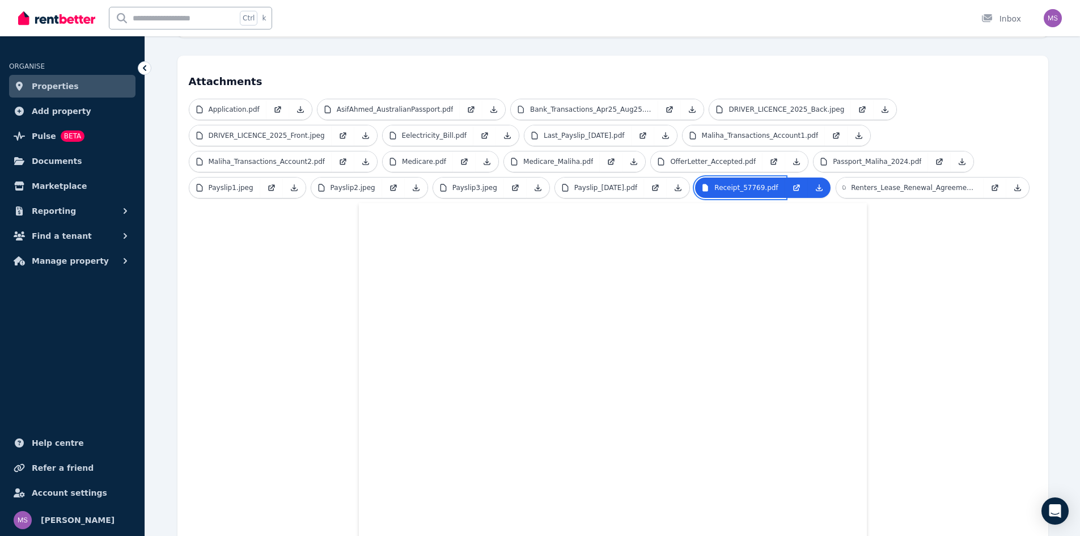
scroll to position [176, 0]
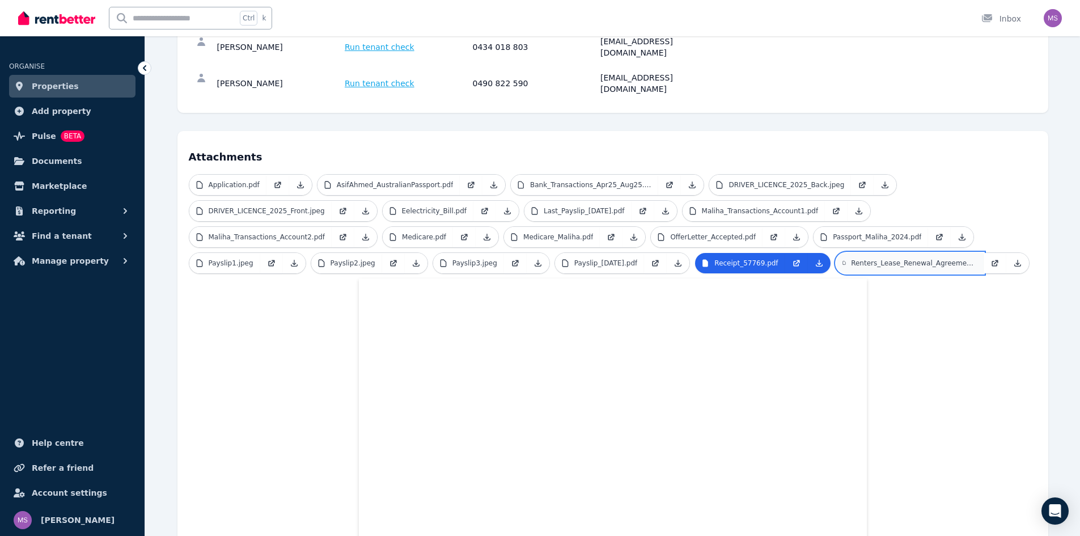
click at [851, 258] on p "Renters_Lease_Renewal_Agreement_65_Navigator_Drive_2024_2.pdf" at bounding box center [913, 262] width 125 height 9
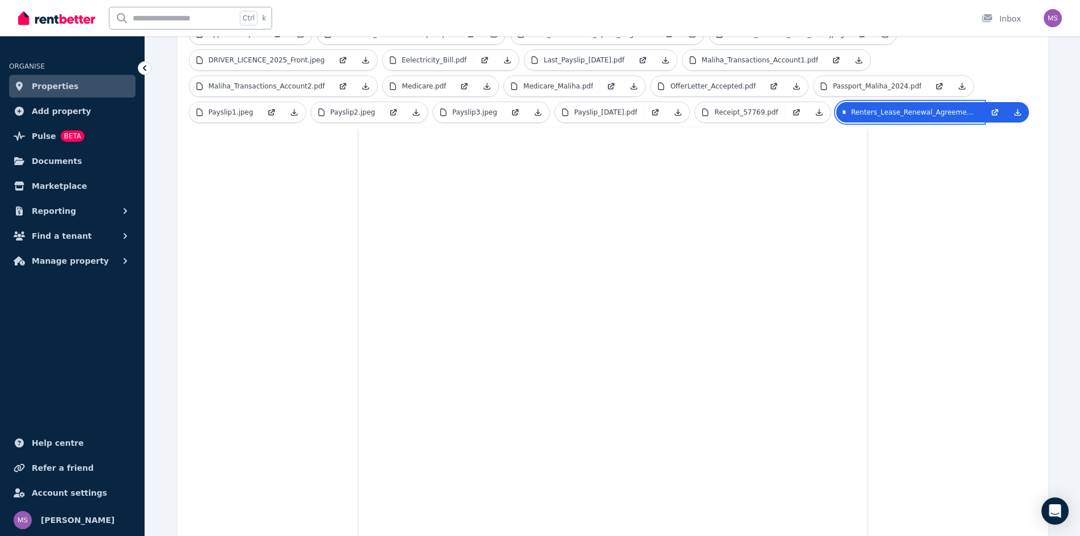
scroll to position [100, 0]
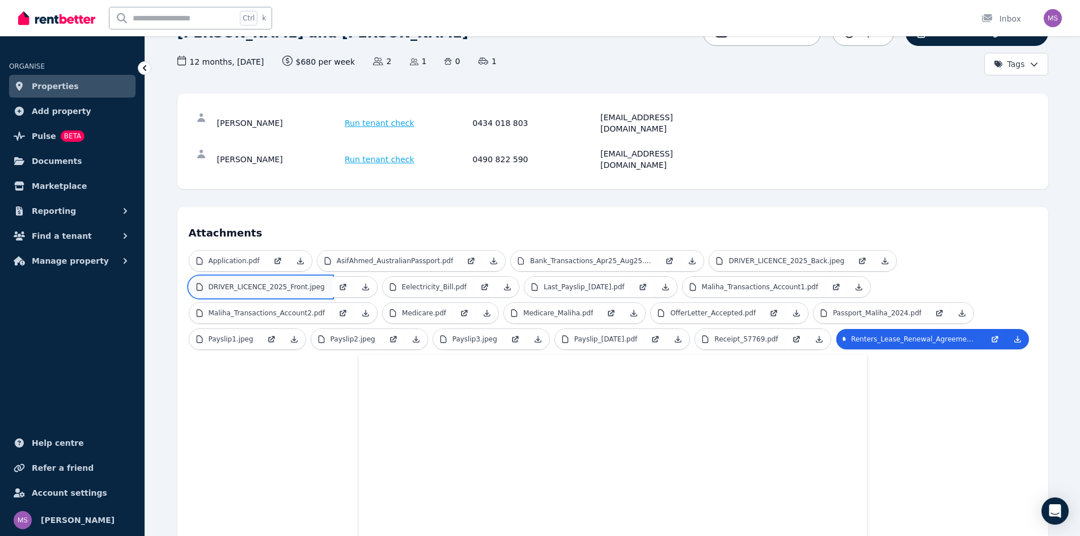
click at [274, 277] on link "DRIVER_LICENCE_2025_Front.jpeg" at bounding box center [260, 287] width 142 height 20
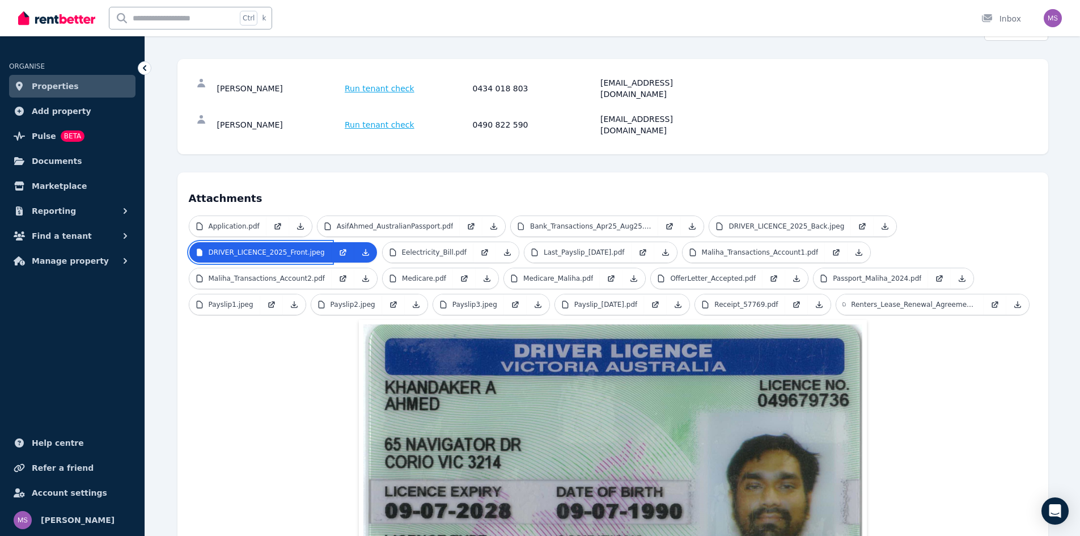
scroll to position [0, 0]
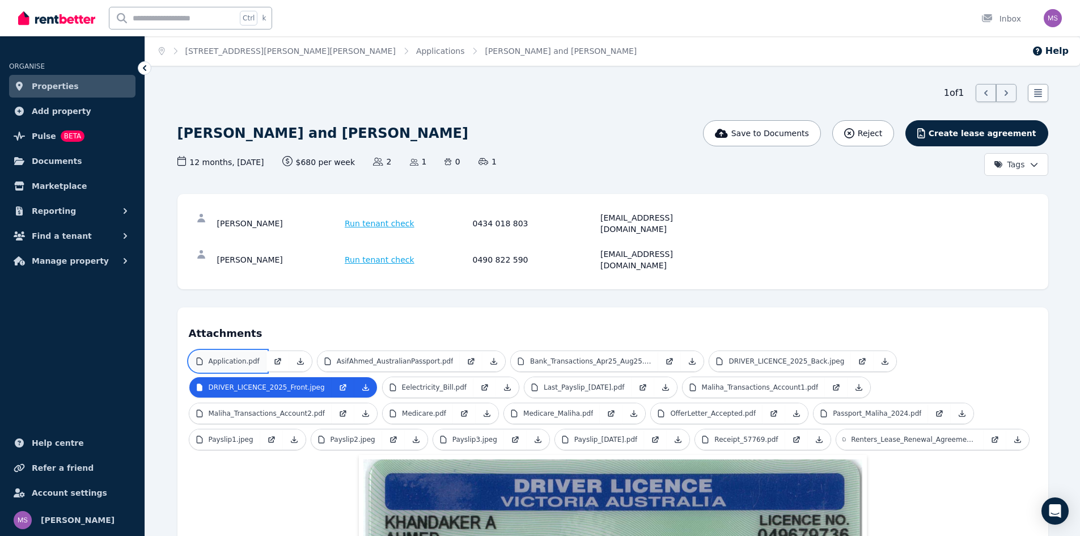
click at [228, 351] on link "Application.pdf" at bounding box center [227, 361] width 77 height 20
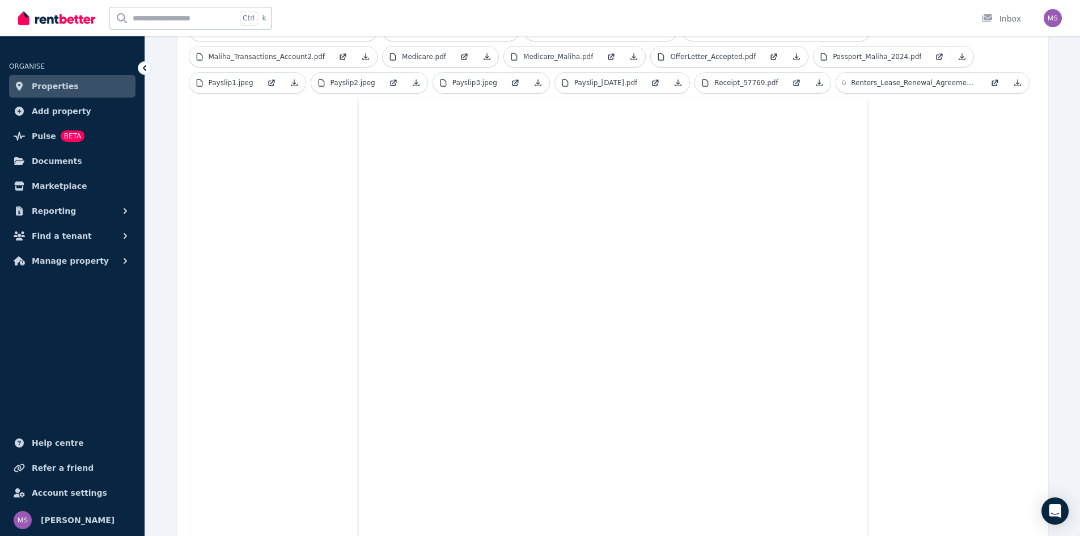
scroll to position [205, 0]
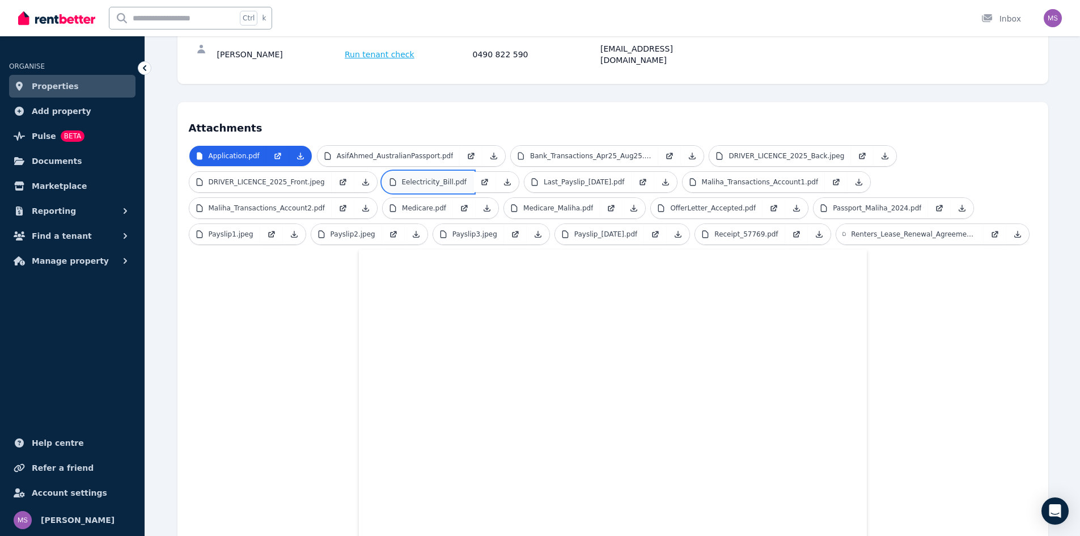
click at [415, 177] on p "Eelectricity_Bill.pdf" at bounding box center [434, 181] width 65 height 9
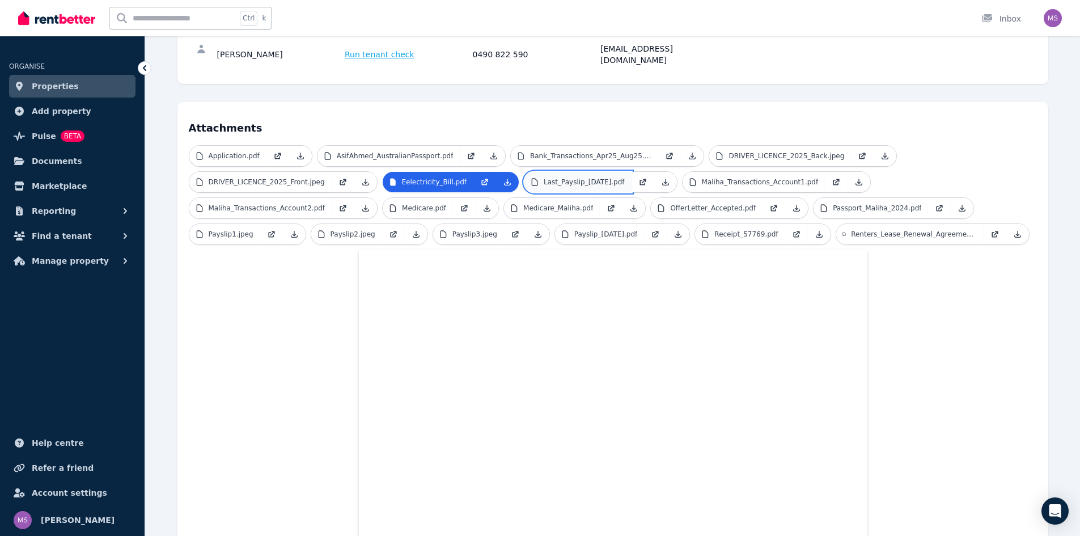
click at [587, 177] on p "Last_Payslip_[DATE].pdf" at bounding box center [584, 181] width 81 height 9
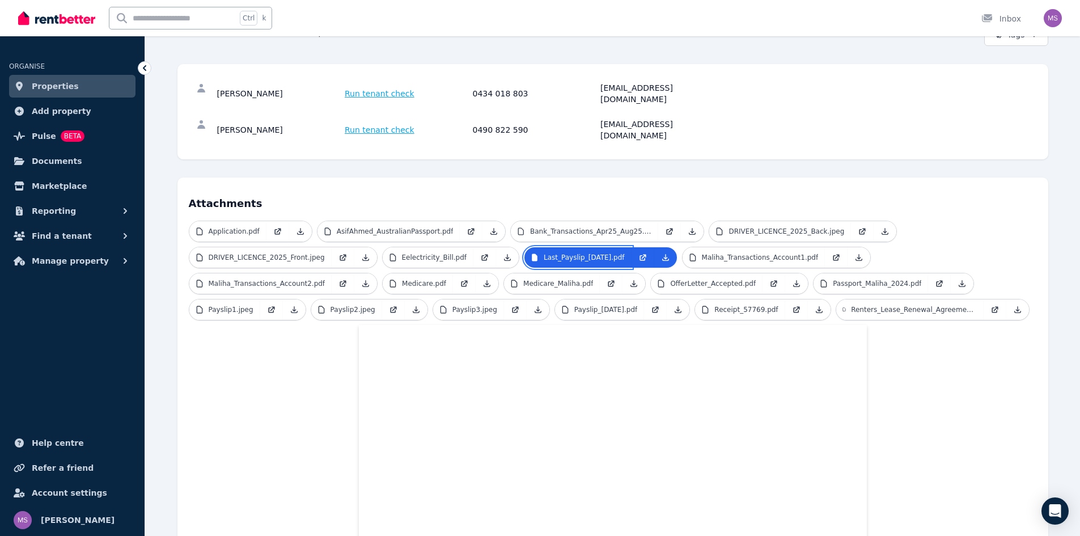
scroll to position [0, 0]
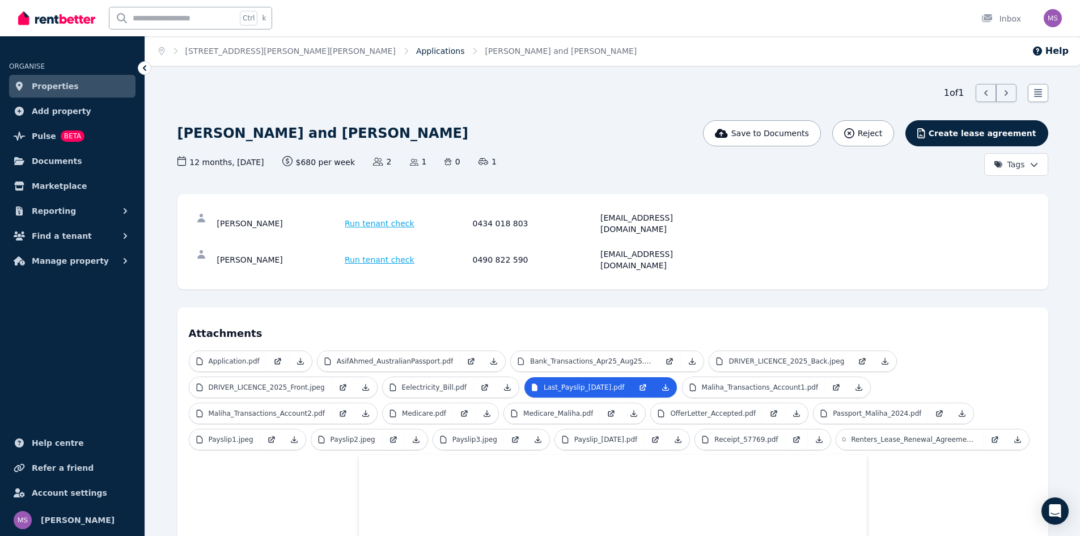
click at [416, 56] on link "Applications" at bounding box center [440, 50] width 49 height 9
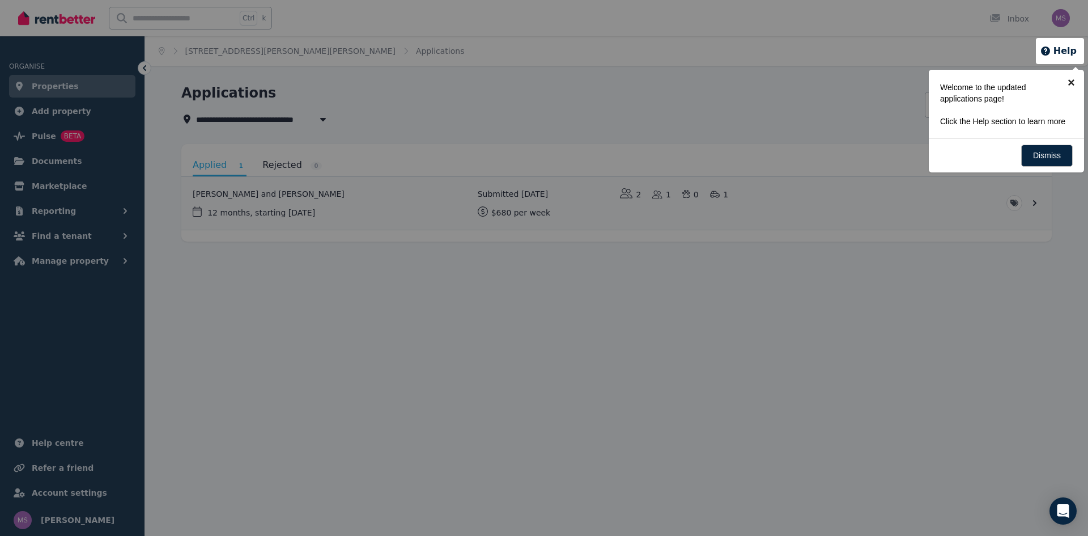
click at [1070, 84] on link "×" at bounding box center [1072, 83] width 26 height 26
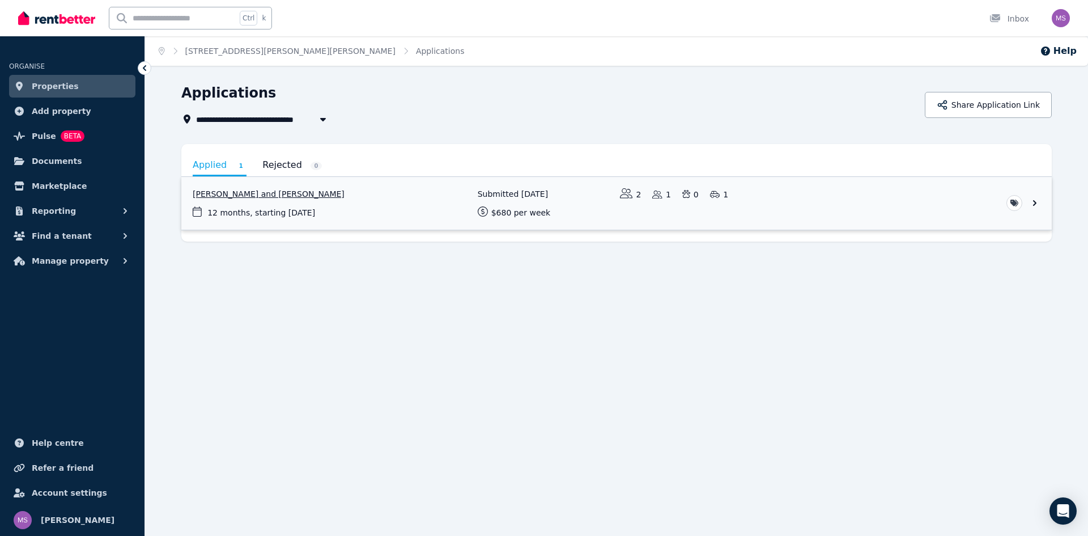
click at [1038, 205] on link "View application: Asif Ahmed and Maliha Rahman Moly" at bounding box center [616, 203] width 871 height 53
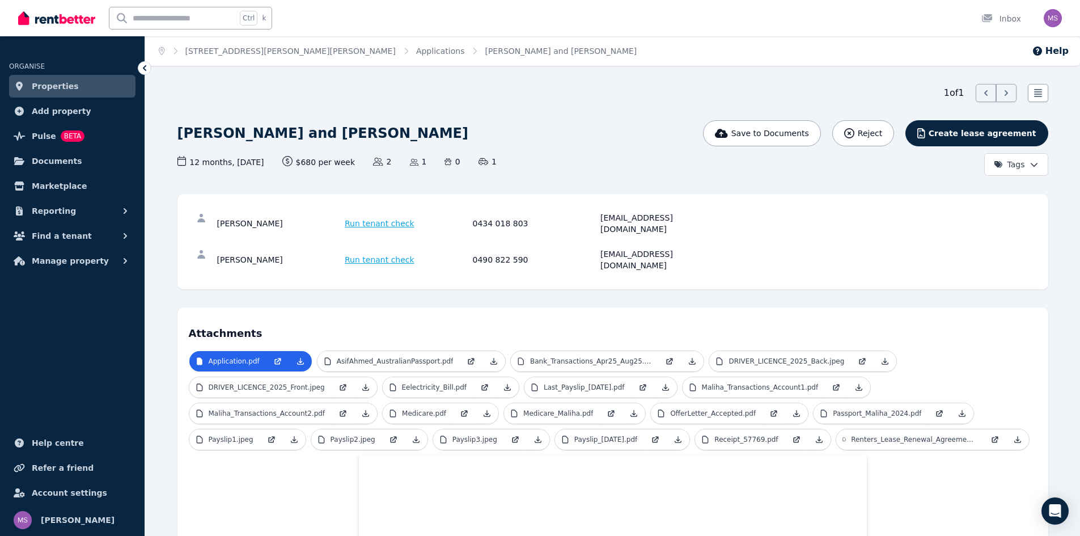
click at [1035, 164] on html "Open main menu Ctrl k Inbox Open user menu ORGANISE Properties Add property Pul…" at bounding box center [540, 268] width 1080 height 536
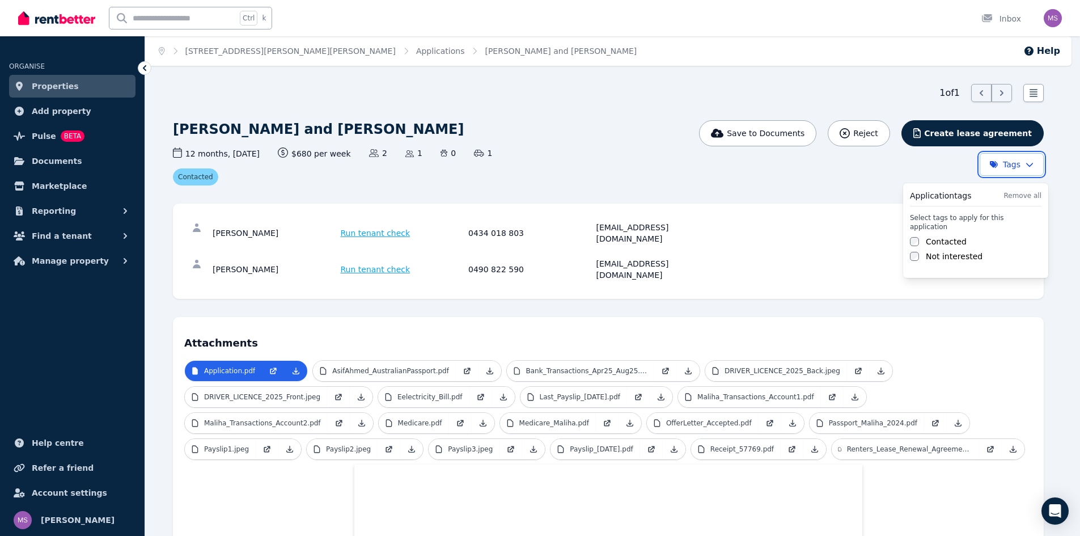
click at [861, 194] on html "Open main menu Ctrl k Inbox Open user menu ORGANISE Properties Add property Pul…" at bounding box center [540, 268] width 1080 height 536
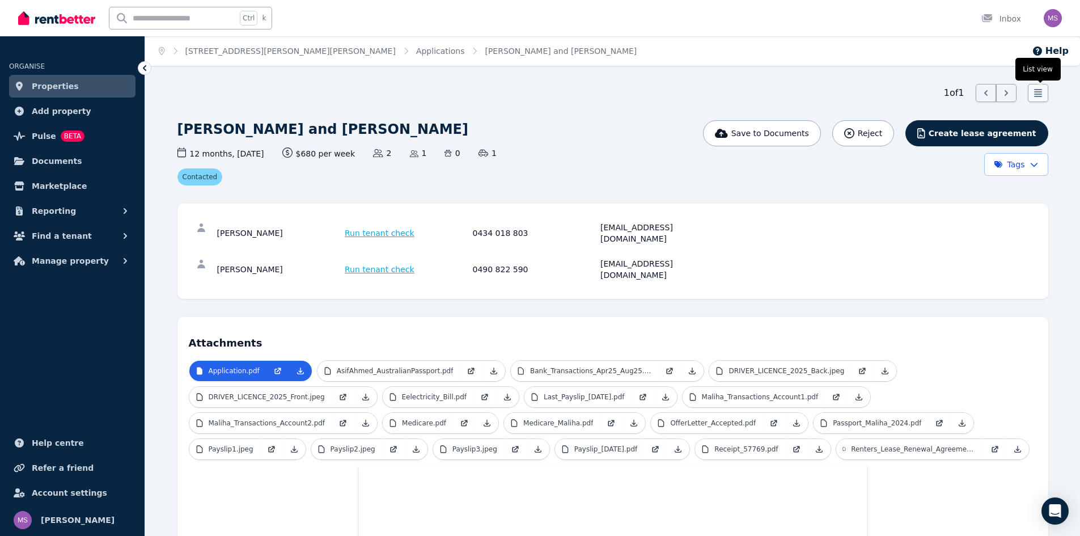
click at [1038, 97] on icon at bounding box center [1037, 92] width 11 height 11
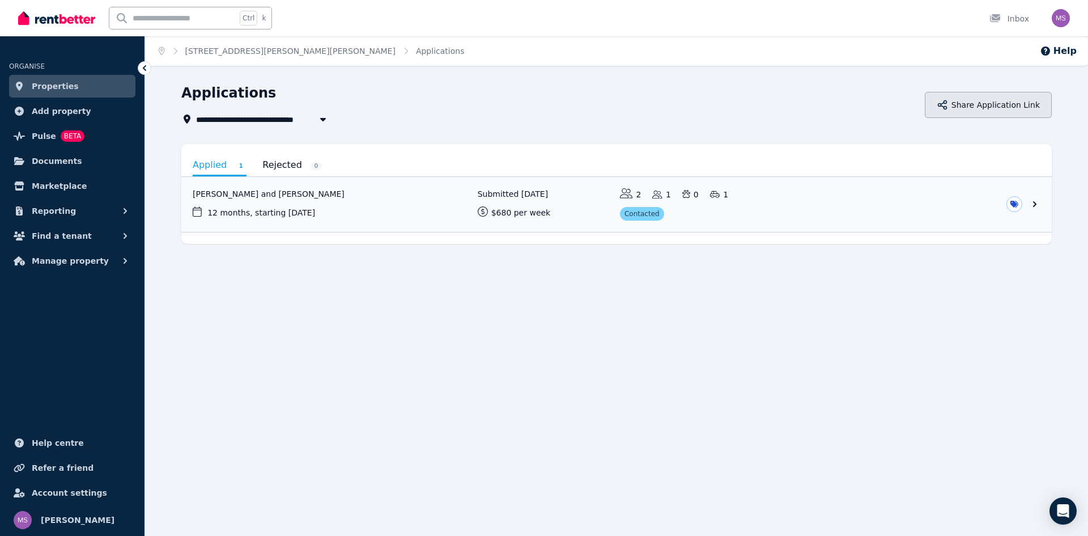
click at [1001, 107] on button "Share Application Link" at bounding box center [988, 105] width 127 height 26
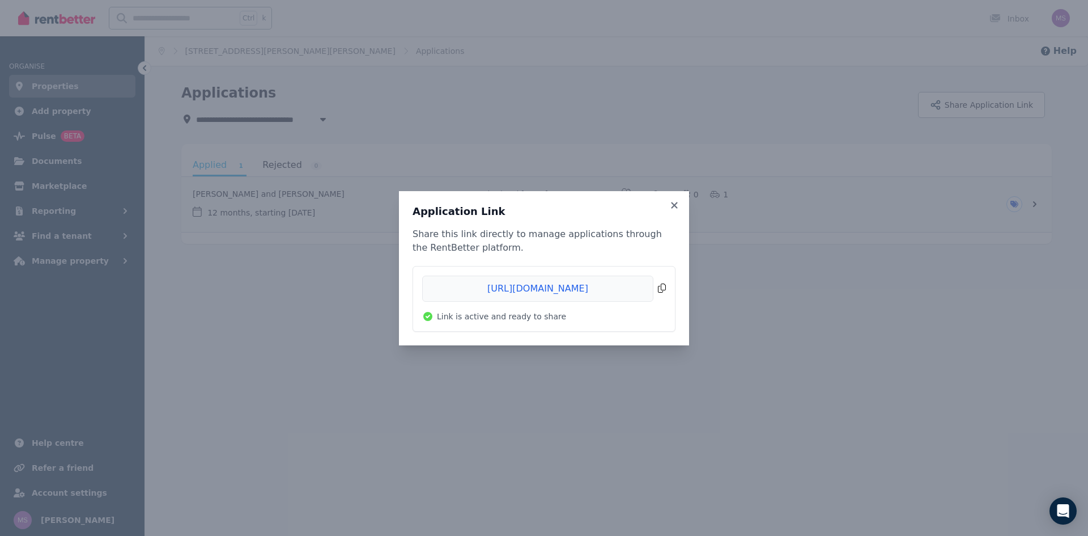
click at [661, 291] on span "Copied!" at bounding box center [544, 288] width 244 height 26
click at [560, 289] on span "Copied!" at bounding box center [544, 288] width 244 height 26
click at [669, 203] on icon at bounding box center [674, 205] width 11 height 10
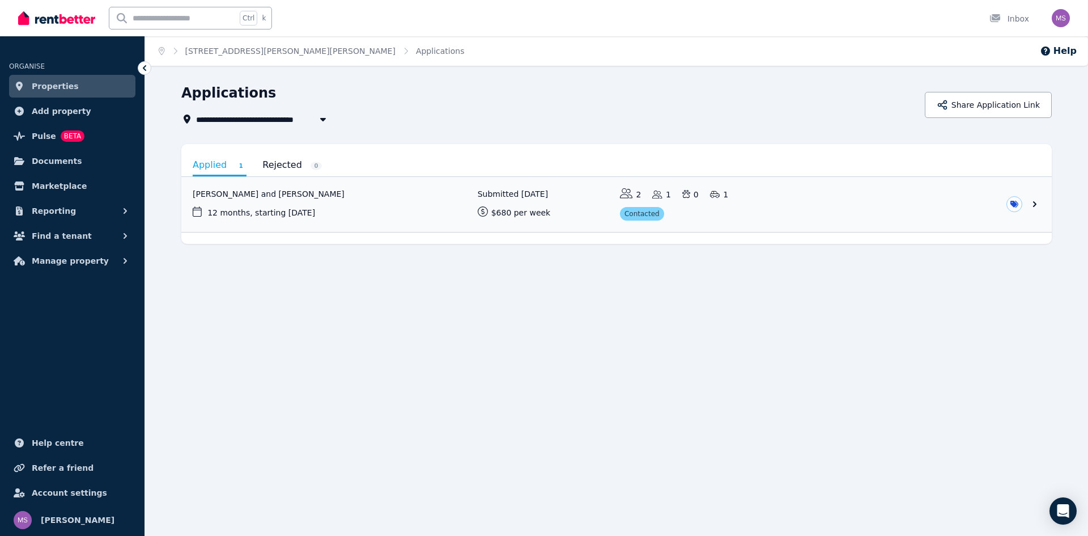
click at [277, 165] on link "Rejected 0" at bounding box center [292, 164] width 60 height 19
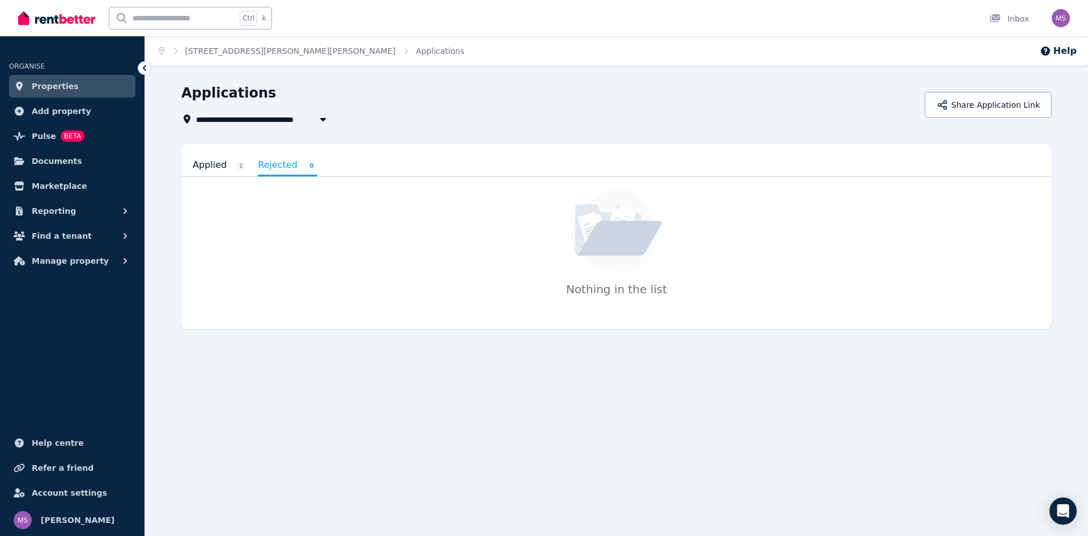
click at [210, 162] on link "Applied 1" at bounding box center [220, 164] width 54 height 19
